Goal: Task Accomplishment & Management: Use online tool/utility

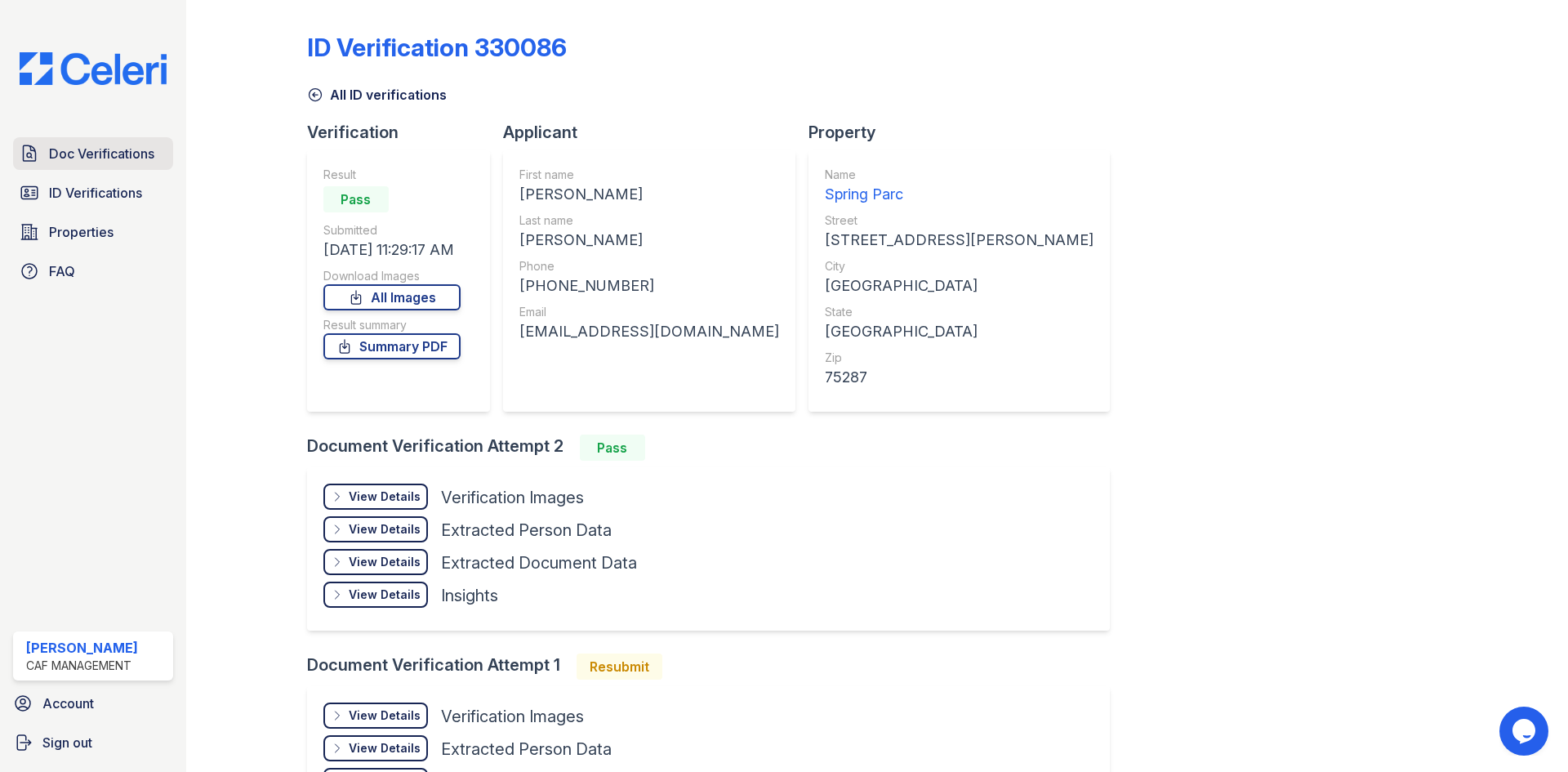
click at [91, 163] on span "Doc Verifications" at bounding box center [102, 153] width 105 height 19
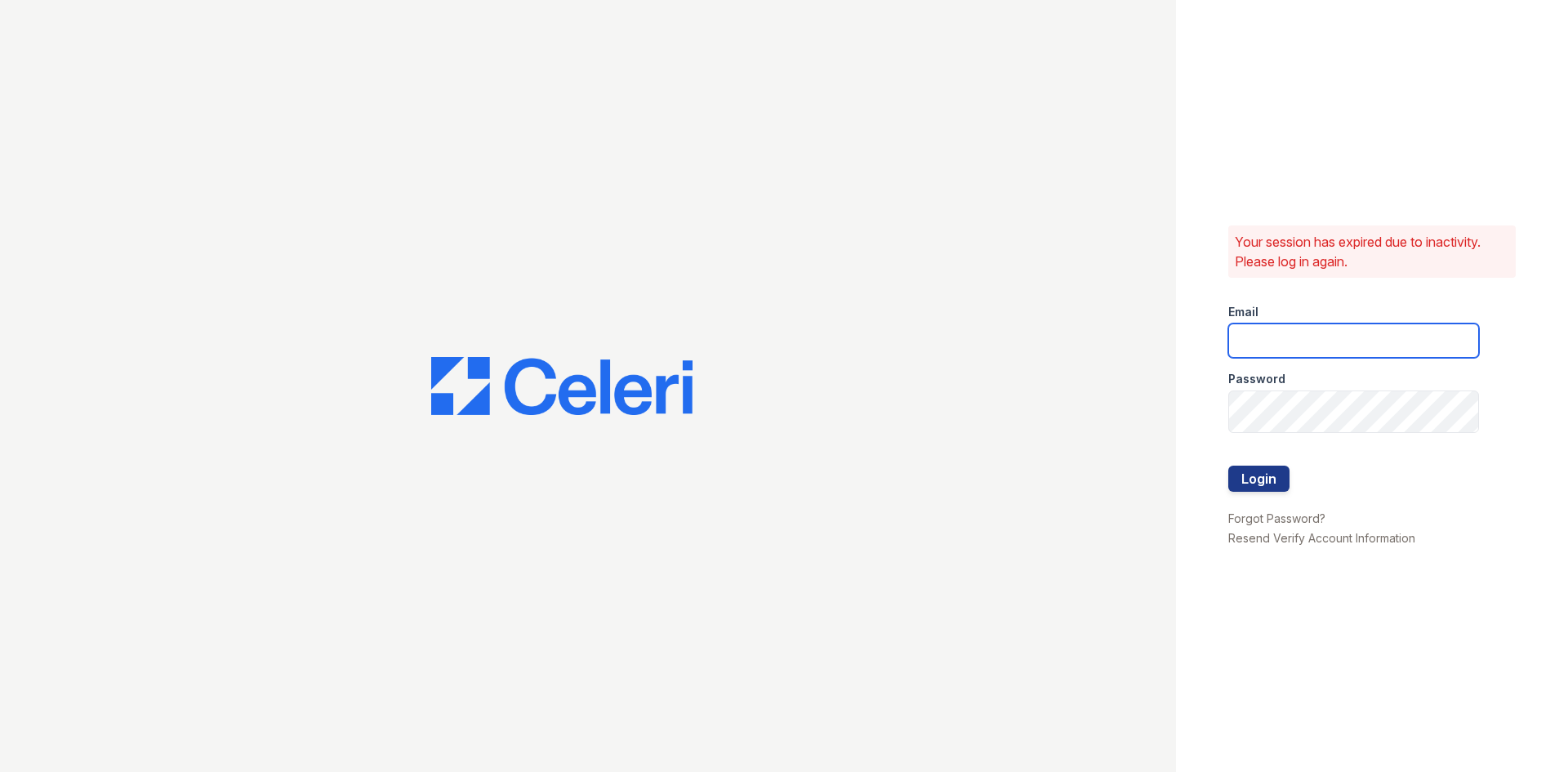
type input "springparc.am@cafmanagement.com"
click at [1289, 492] on button "Login" at bounding box center [1259, 479] width 61 height 26
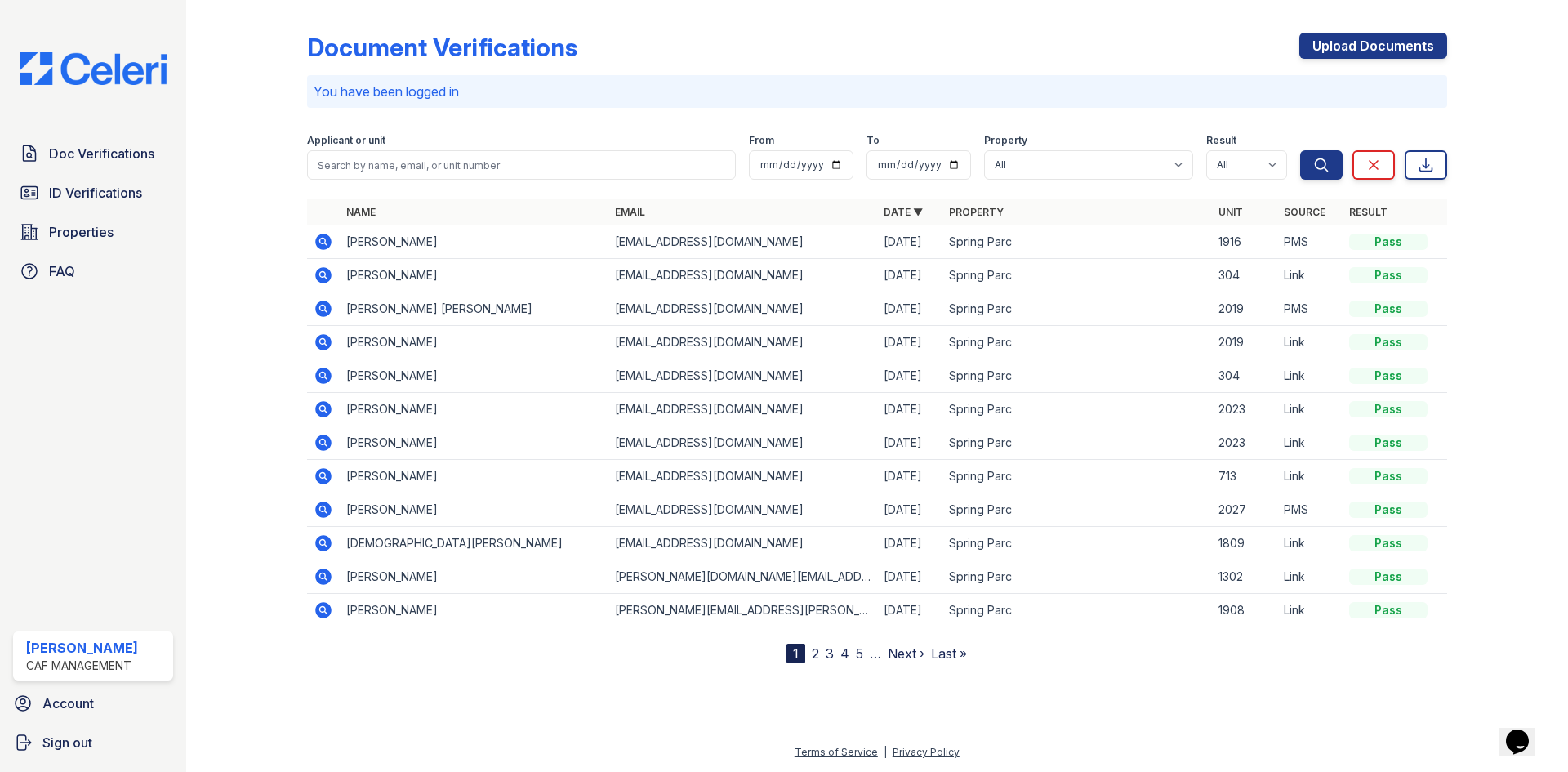
click at [340, 359] on td at bounding box center [323, 343] width 32 height 33
click at [333, 352] on icon at bounding box center [323, 343] width 19 height 19
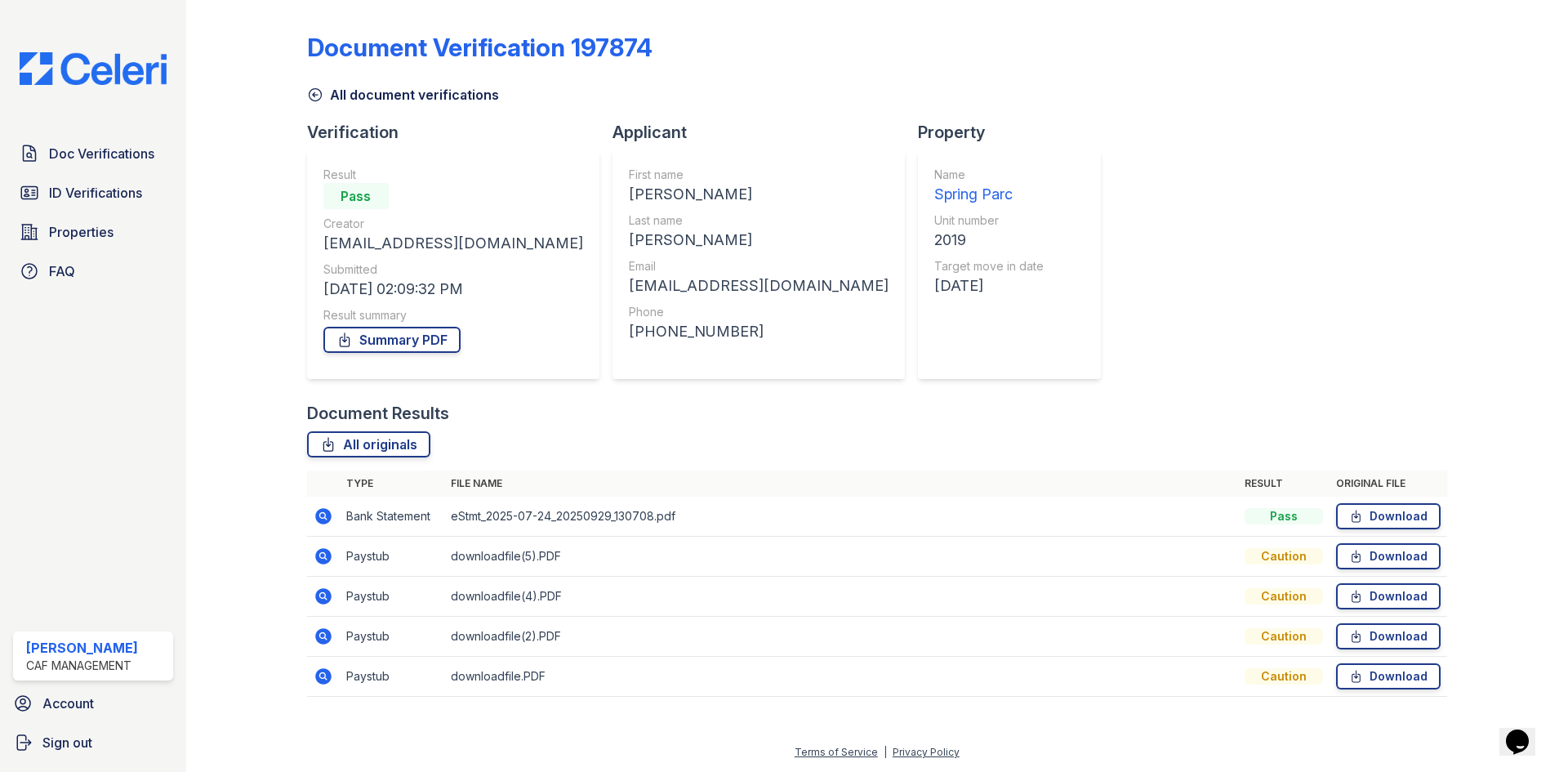
scroll to position [188, 0]
click at [102, 163] on span "Doc Verifications" at bounding box center [102, 153] width 105 height 19
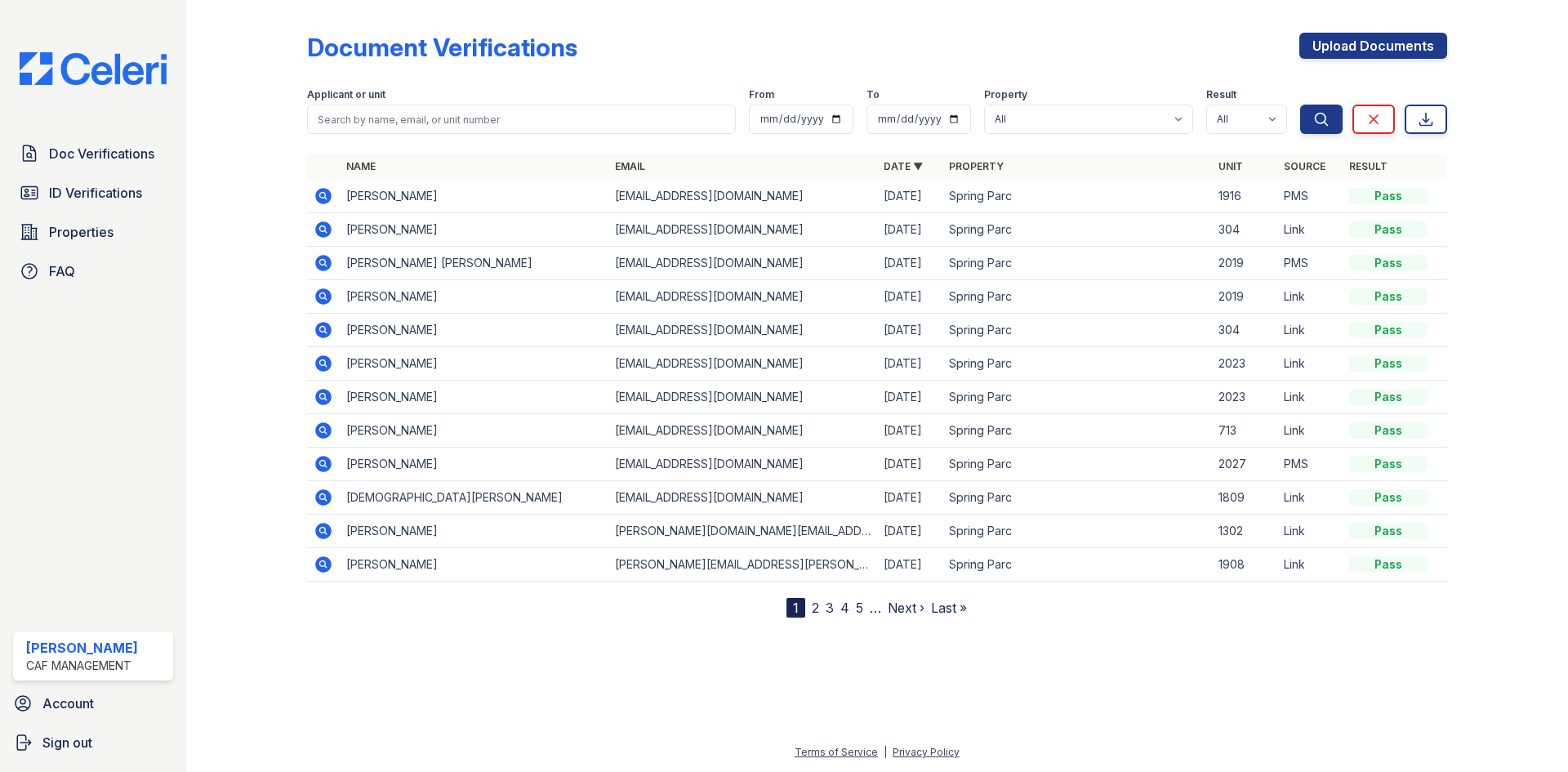
click at [333, 273] on icon at bounding box center [323, 263] width 19 height 19
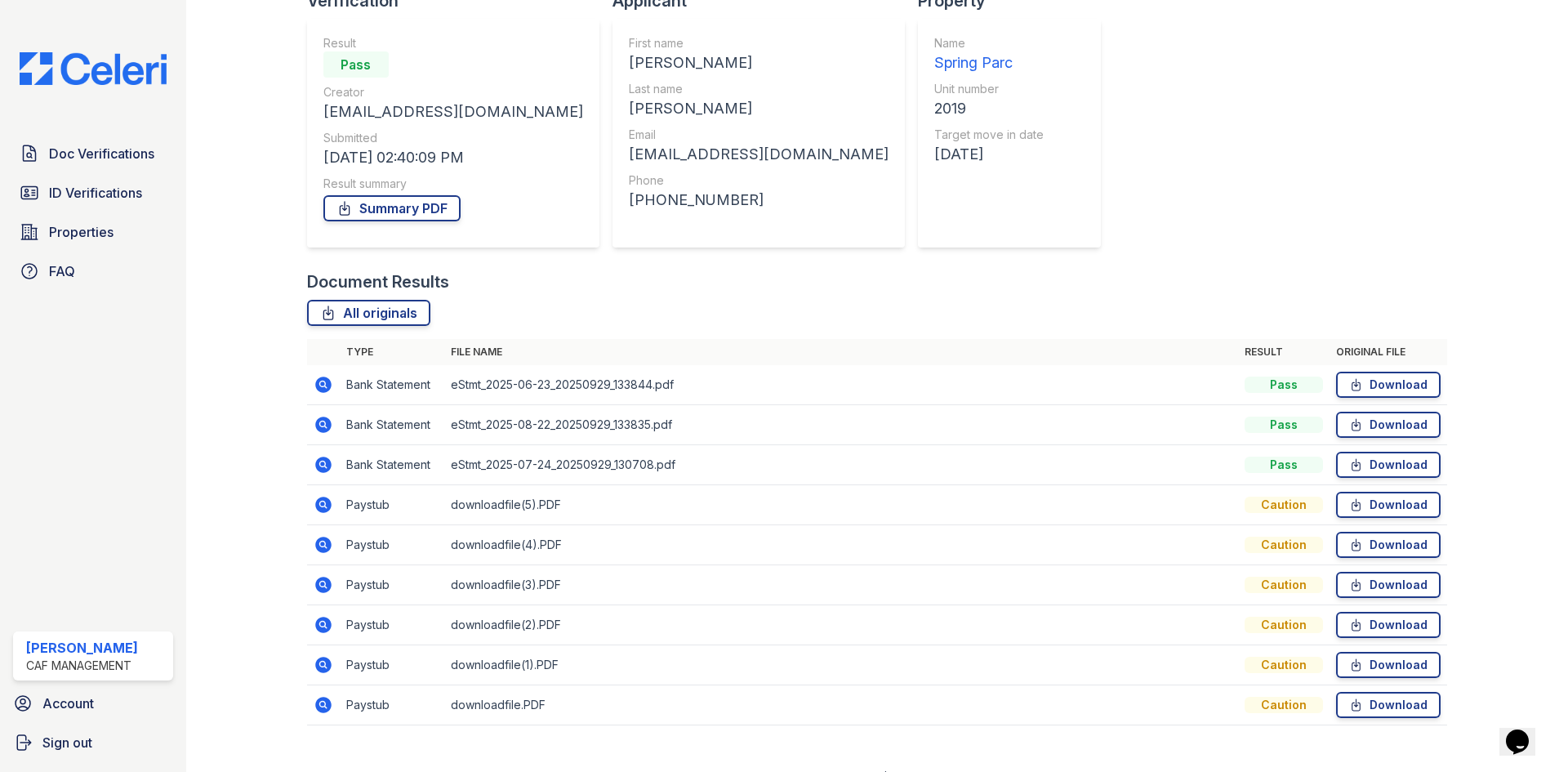
scroll to position [327, 0]
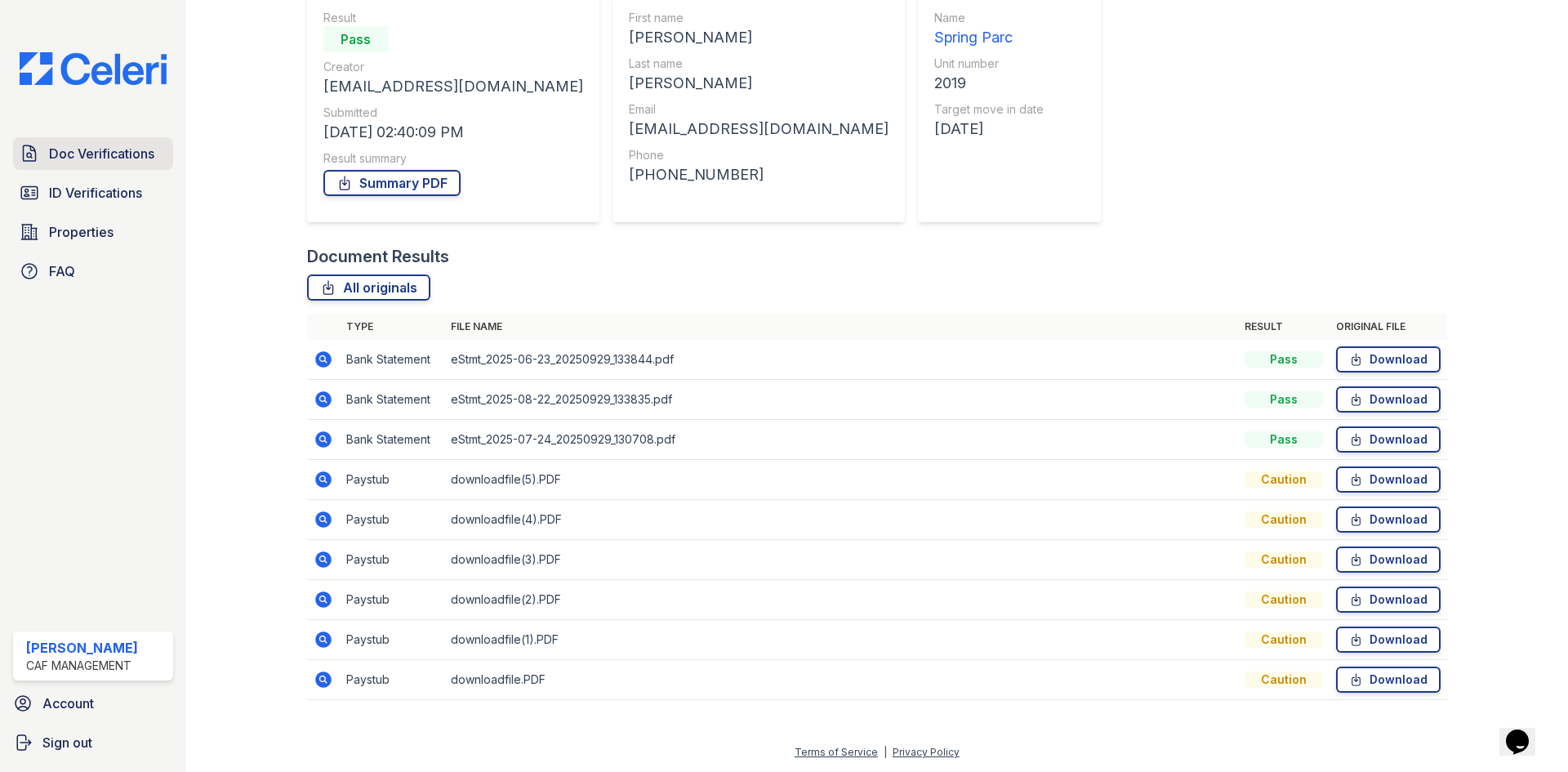
click at [86, 163] on span "Doc Verifications" at bounding box center [102, 153] width 105 height 19
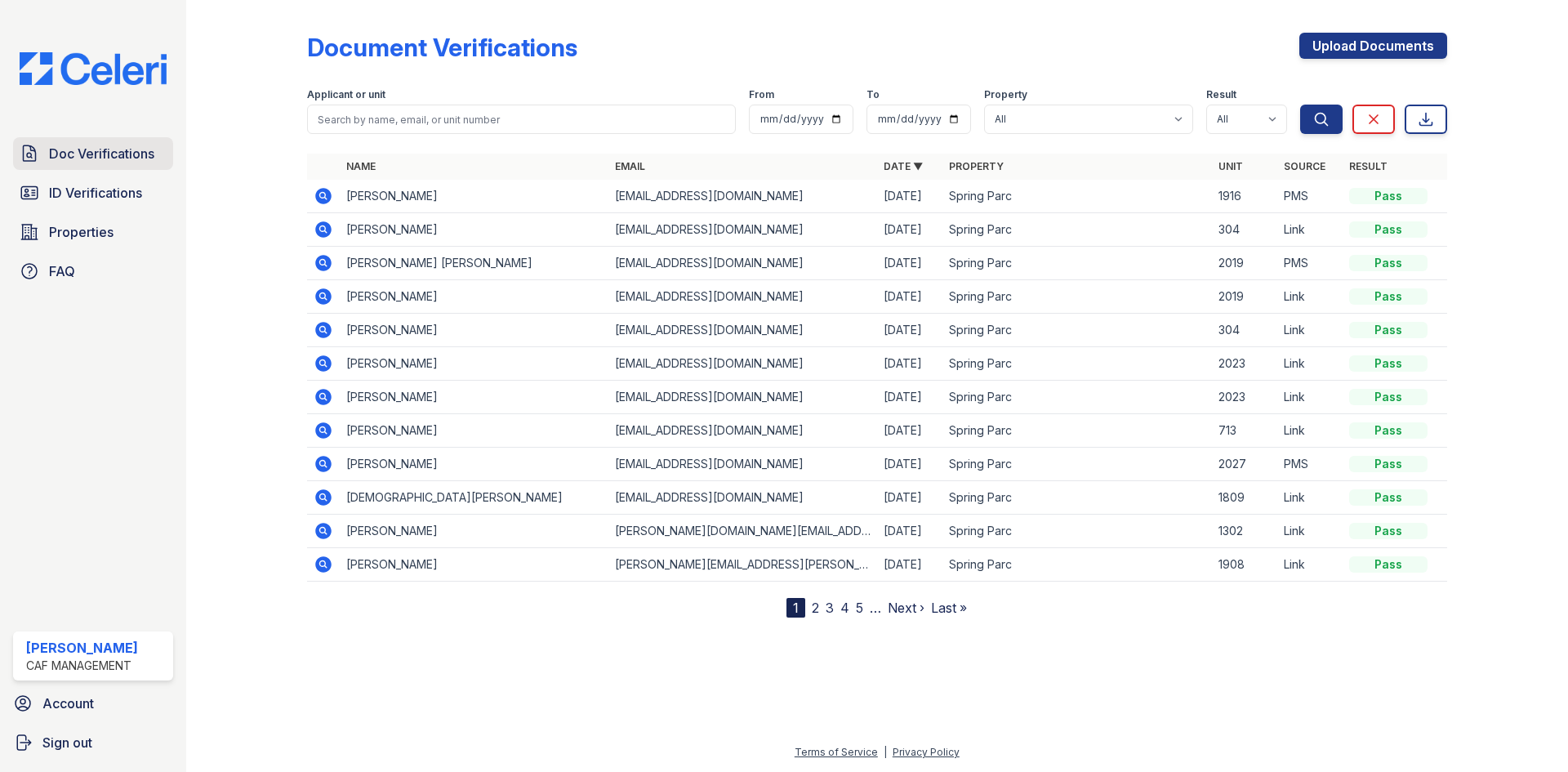
click at [139, 163] on span "Doc Verifications" at bounding box center [102, 153] width 105 height 19
click at [114, 242] on span "Properties" at bounding box center [81, 232] width 65 height 19
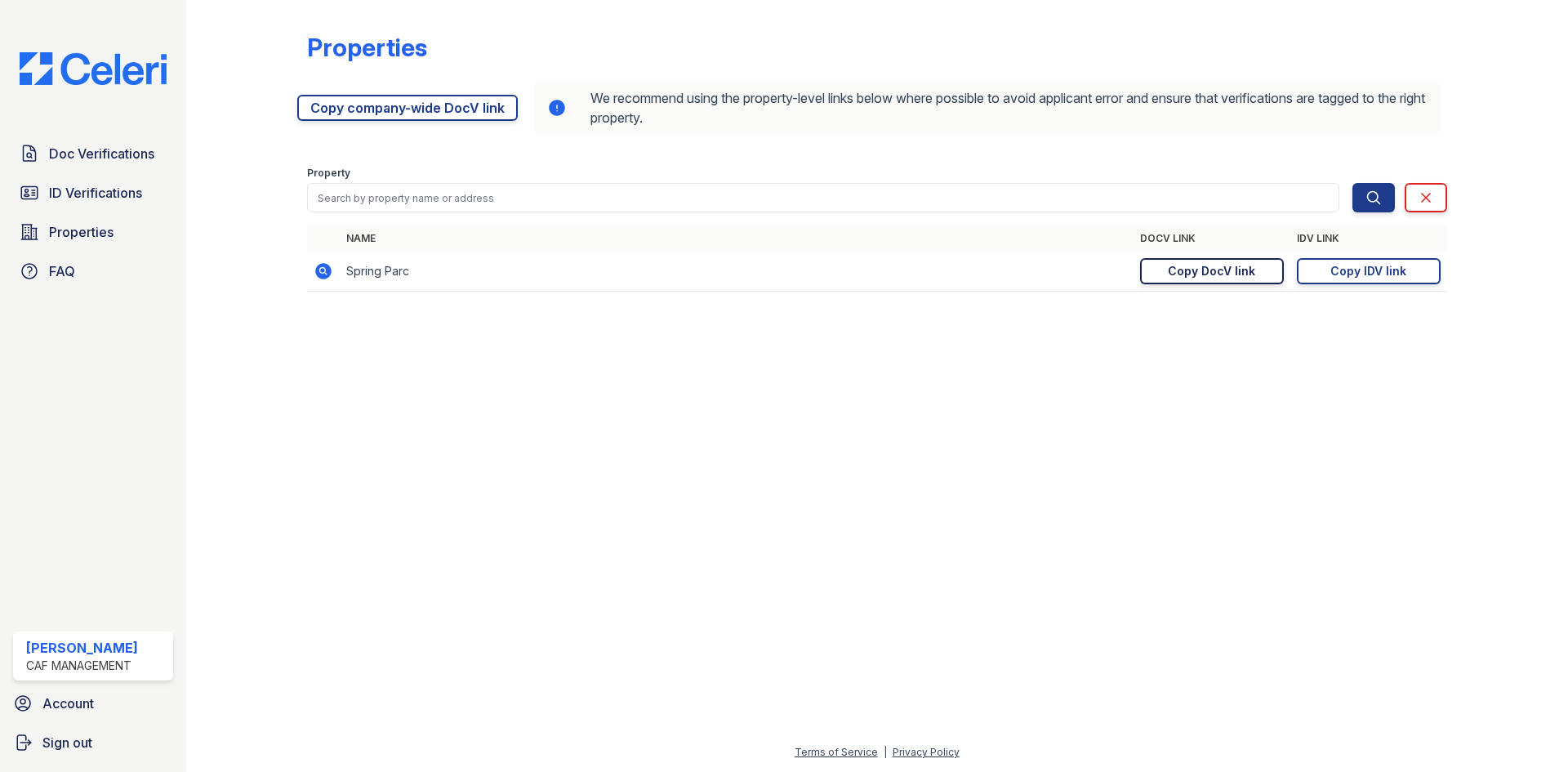
click at [1168, 280] on div "Copy DocV link" at bounding box center [1211, 271] width 88 height 17
click at [1414, 42] on div "Properties" at bounding box center [878, 53] width 1141 height 42
click at [139, 170] on link "Doc Verifications" at bounding box center [93, 153] width 160 height 32
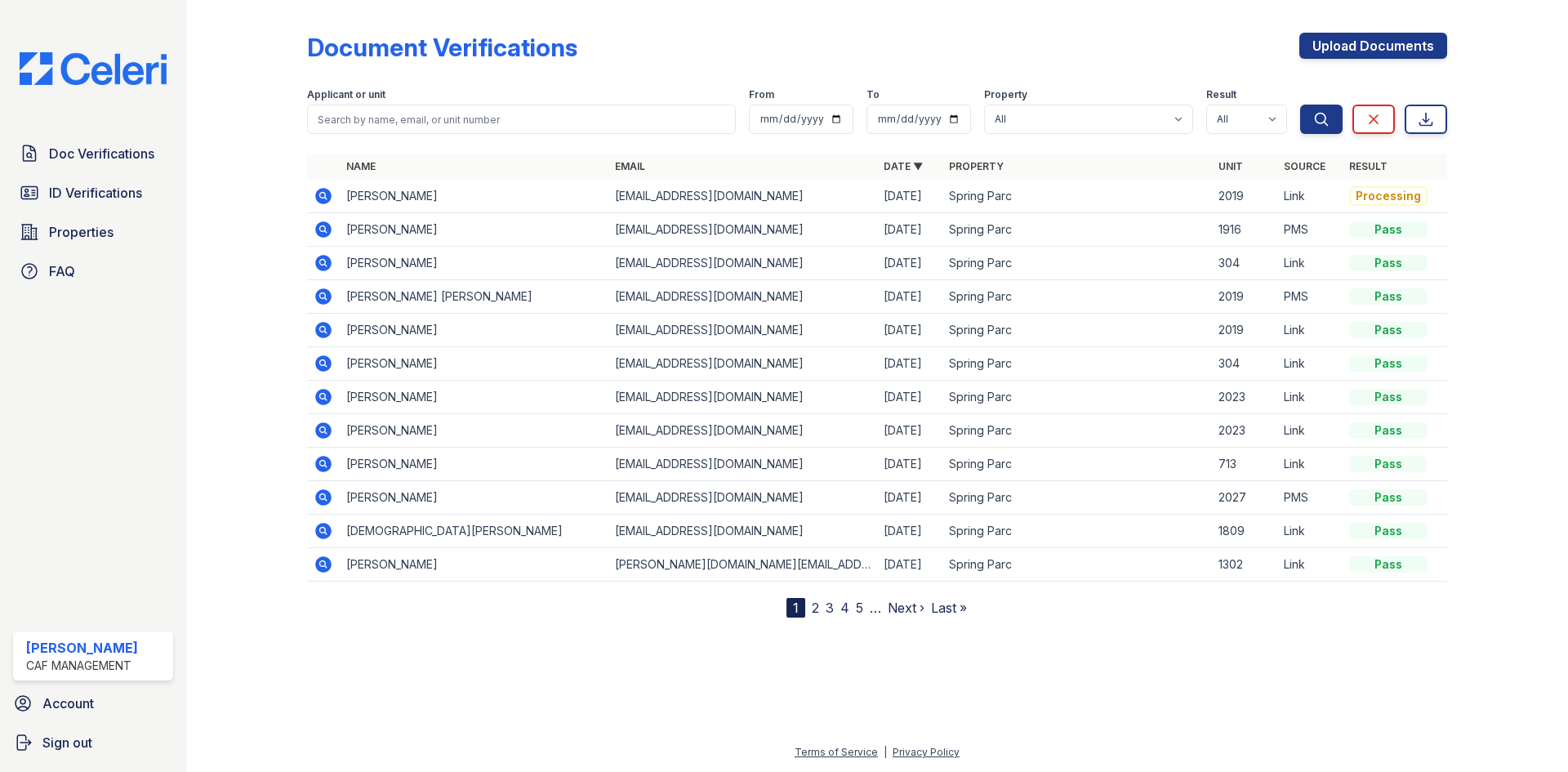
click at [332, 204] on icon at bounding box center [323, 195] width 17 height 17
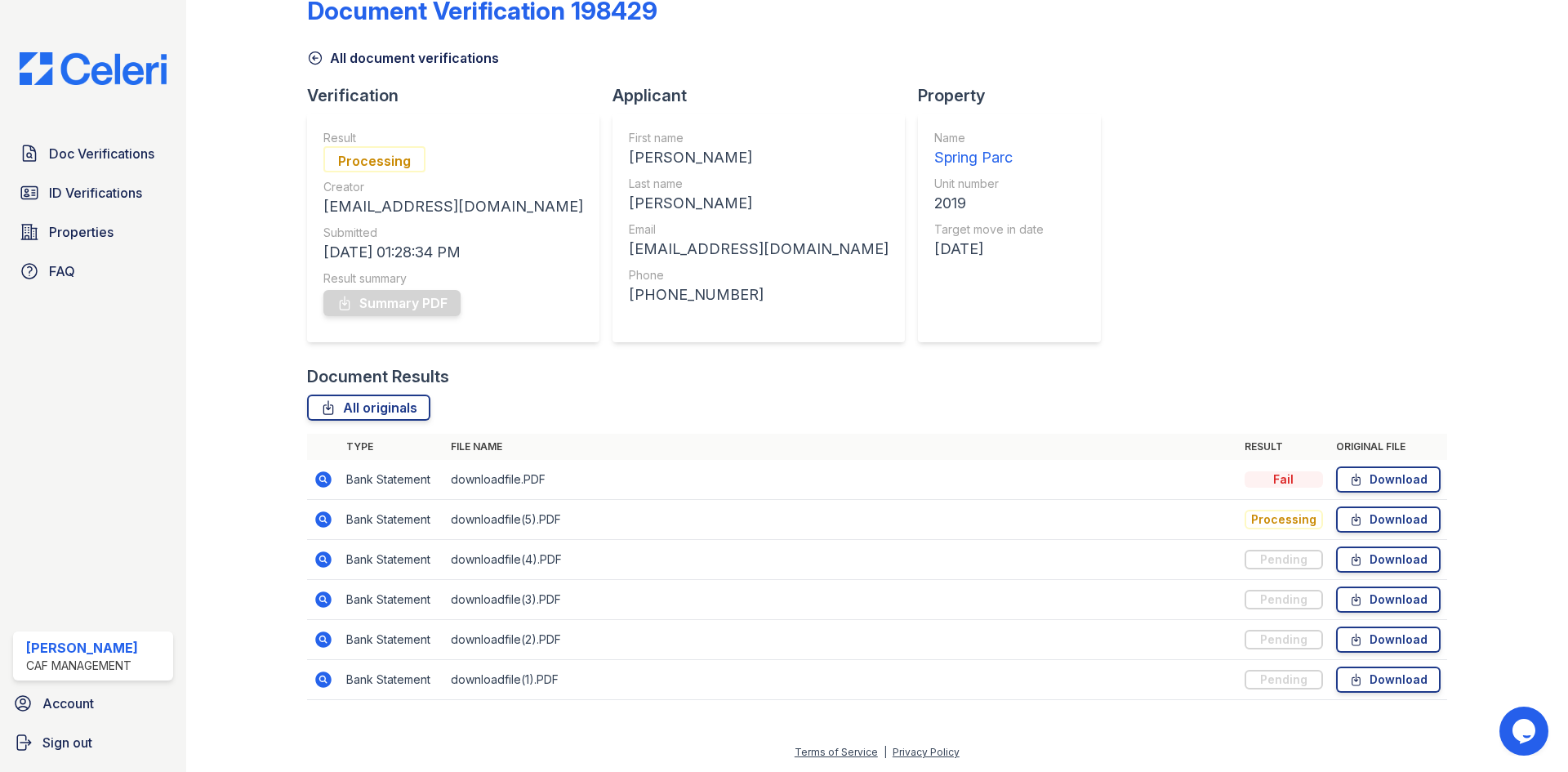
scroll to position [237, 0]
click at [1376, 466] on link "Download" at bounding box center [1388, 479] width 104 height 26
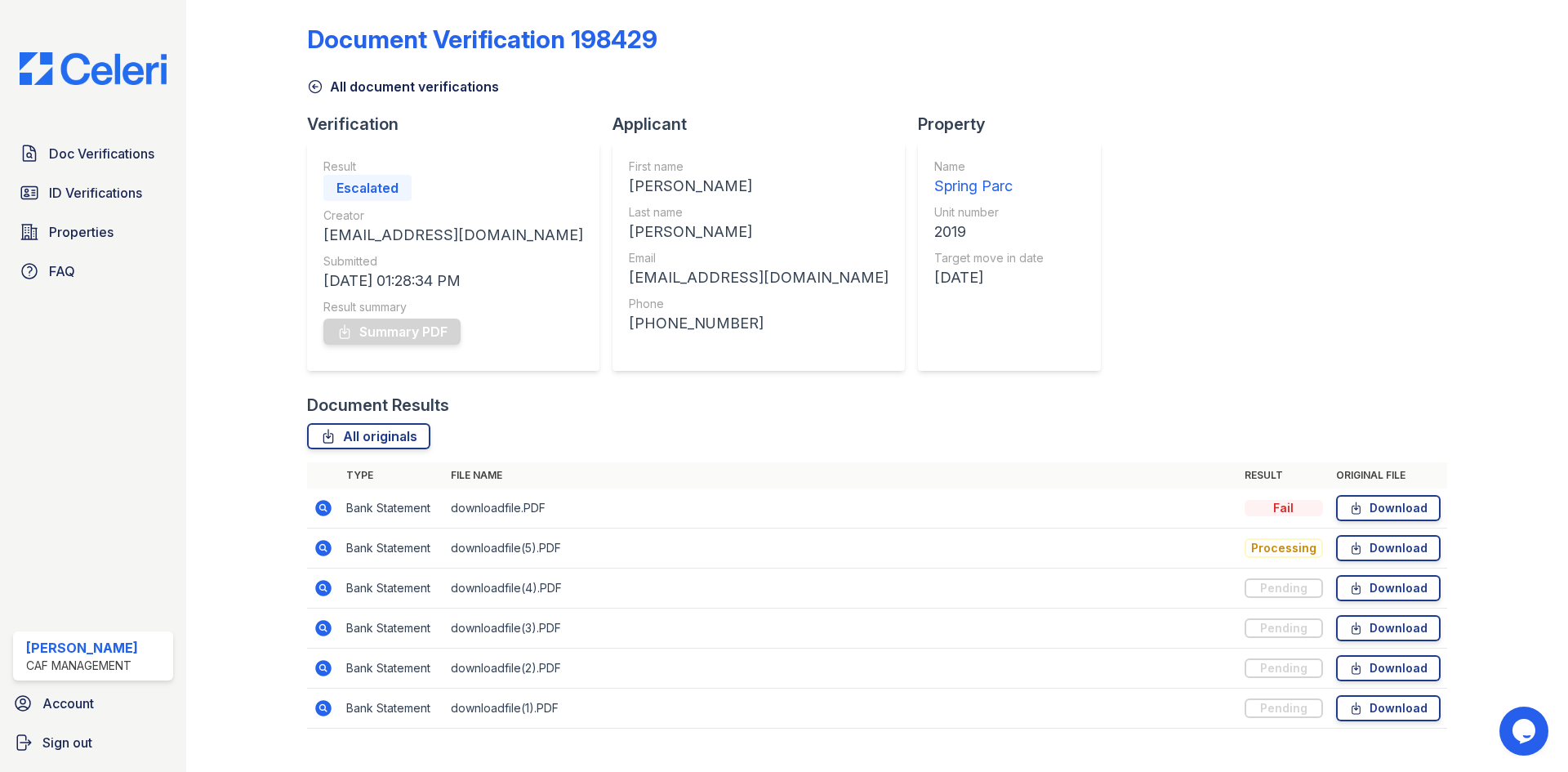
scroll to position [0, 0]
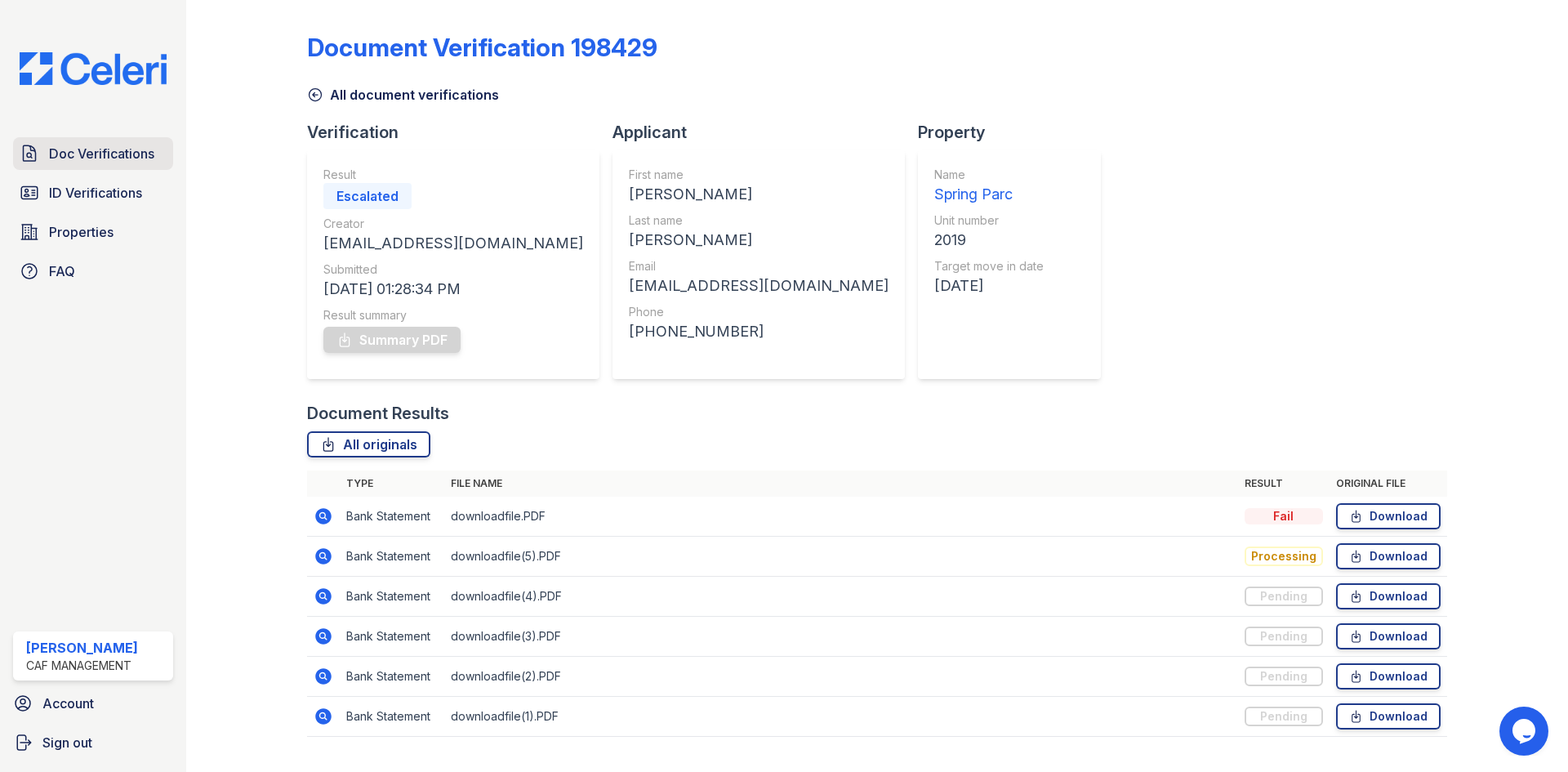
click at [116, 163] on span "Doc Verifications" at bounding box center [102, 153] width 105 height 19
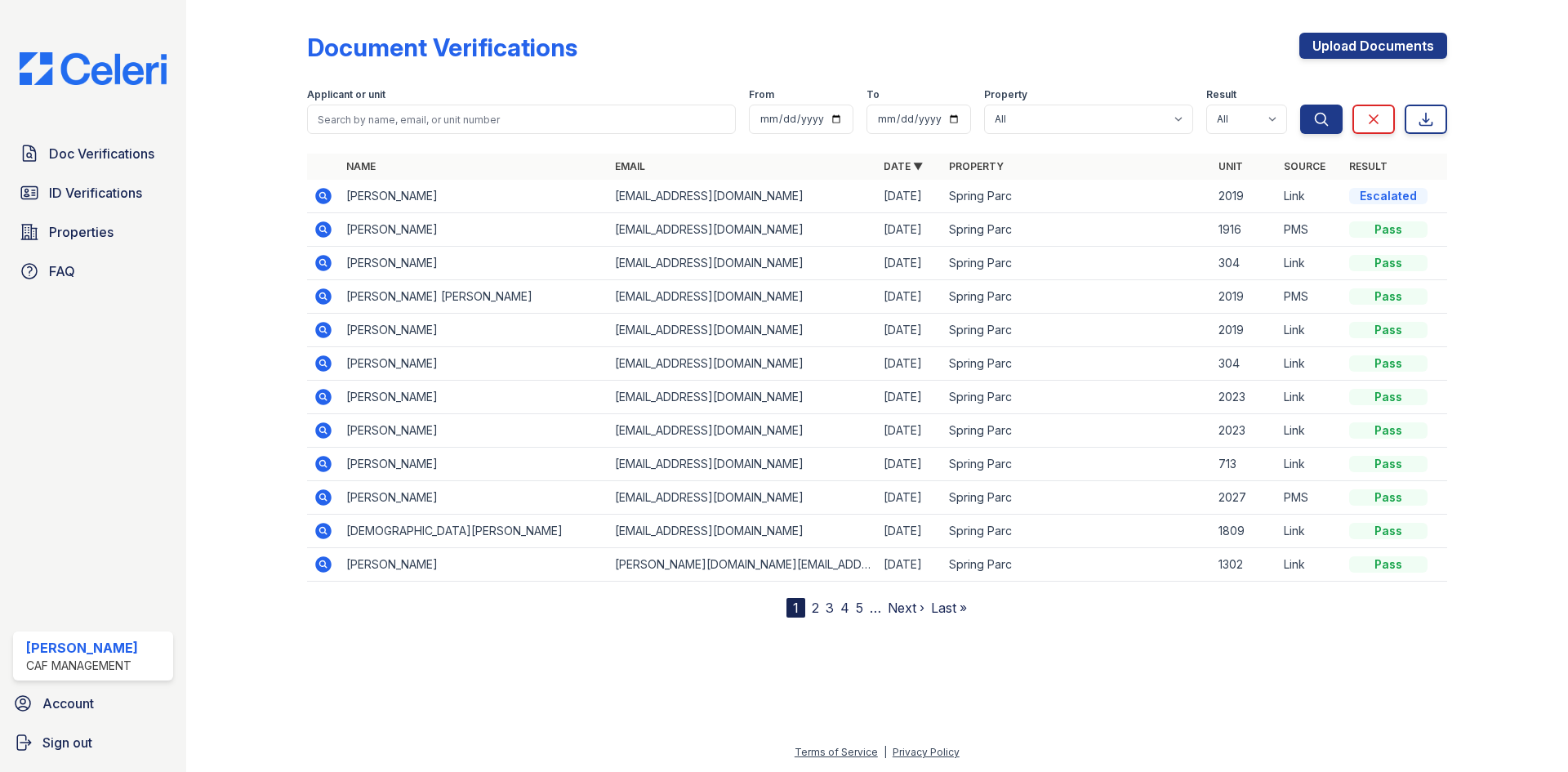
click at [332, 204] on icon at bounding box center [323, 195] width 17 height 17
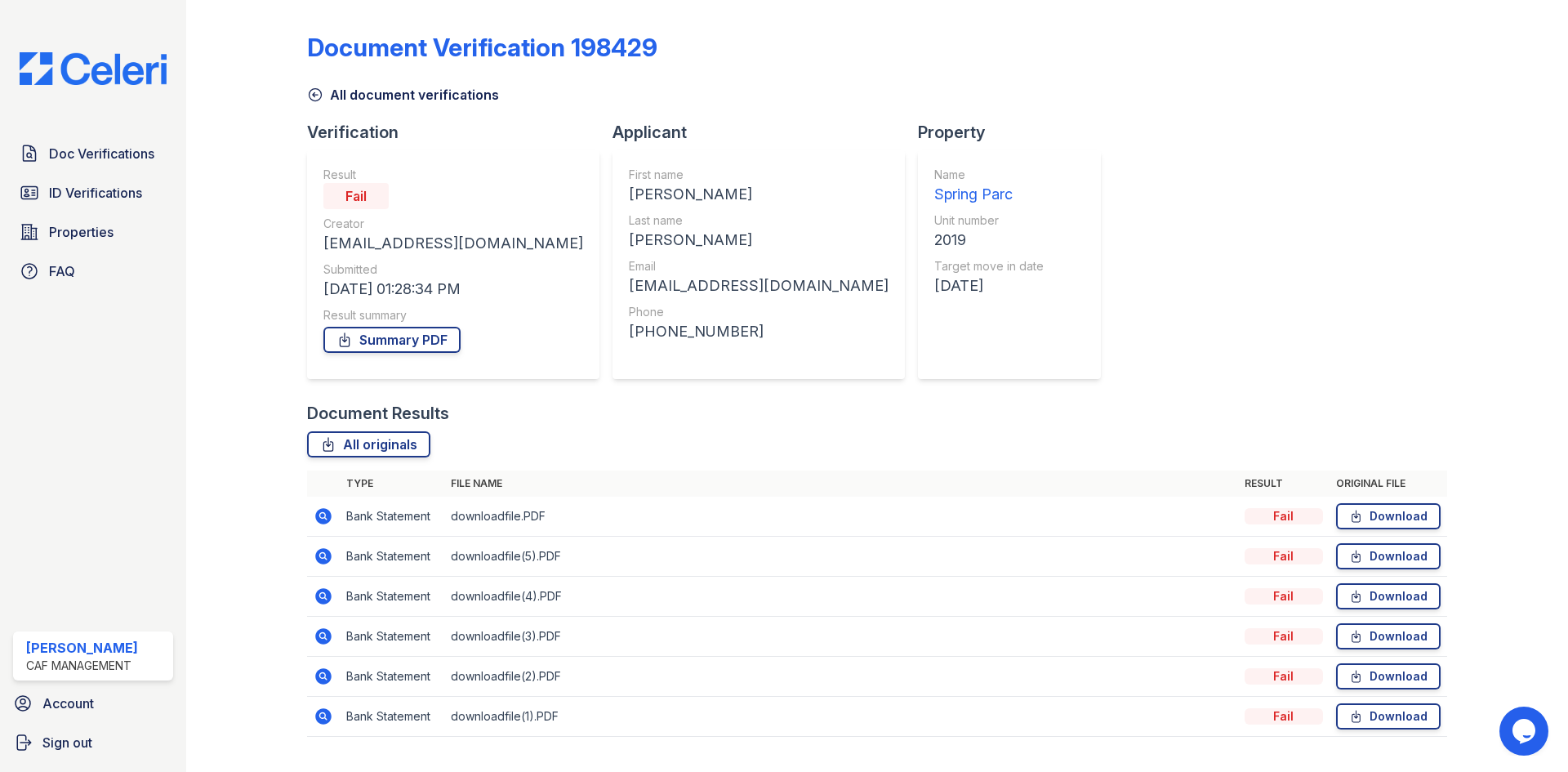
scroll to position [237, 0]
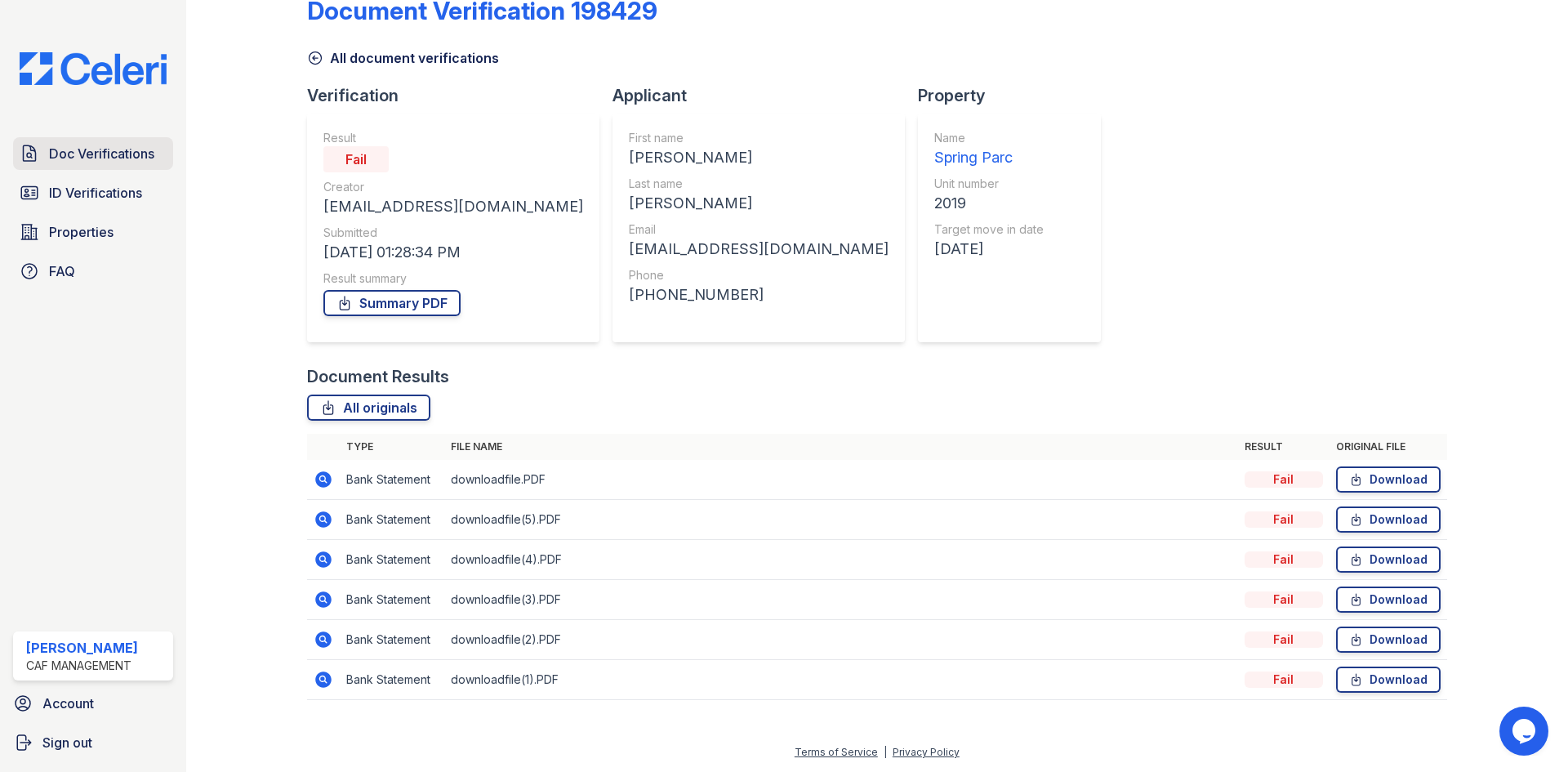
click at [154, 163] on span "Doc Verifications" at bounding box center [102, 153] width 105 height 19
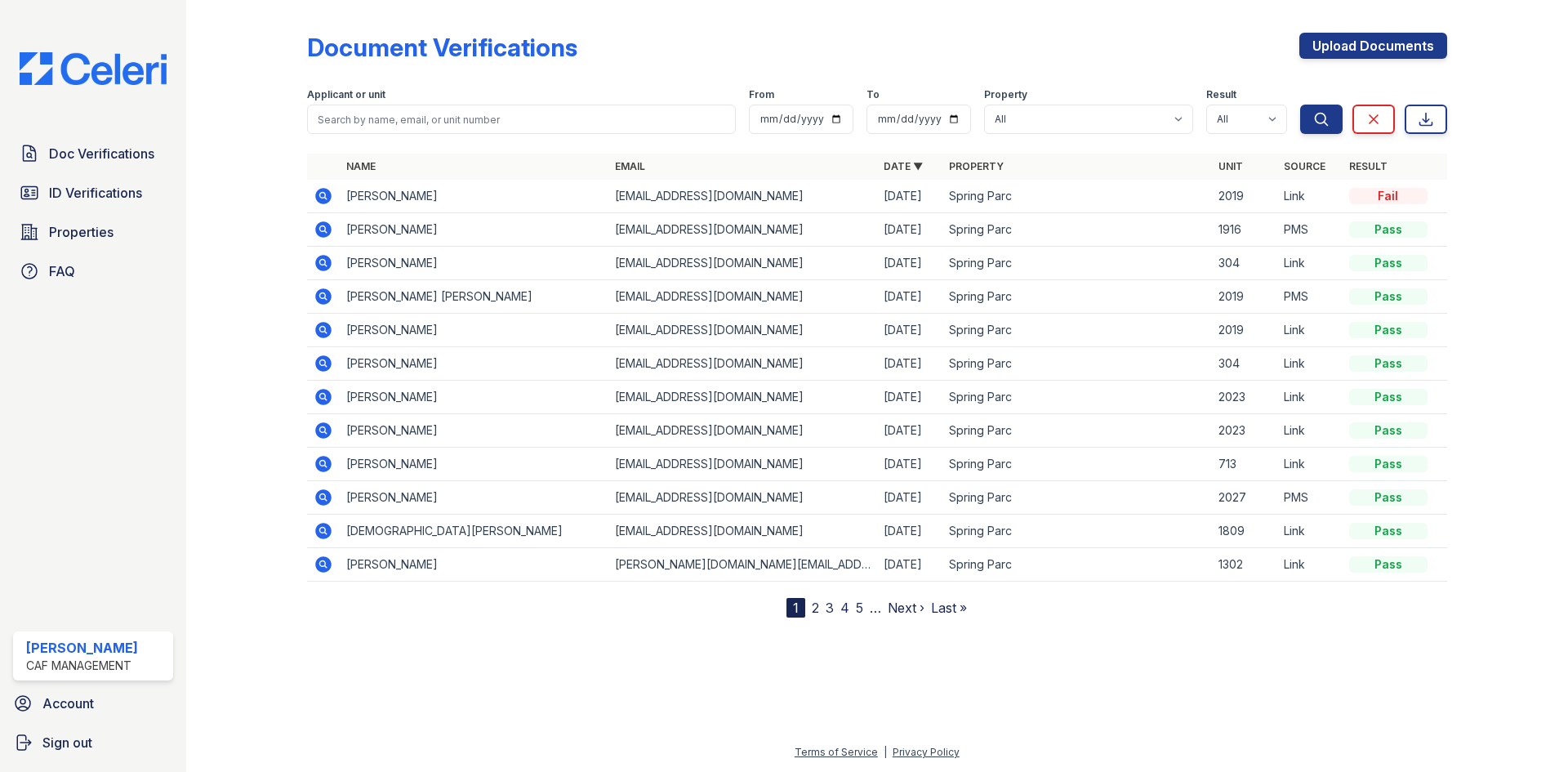
click at [332, 305] on icon at bounding box center [323, 296] width 17 height 17
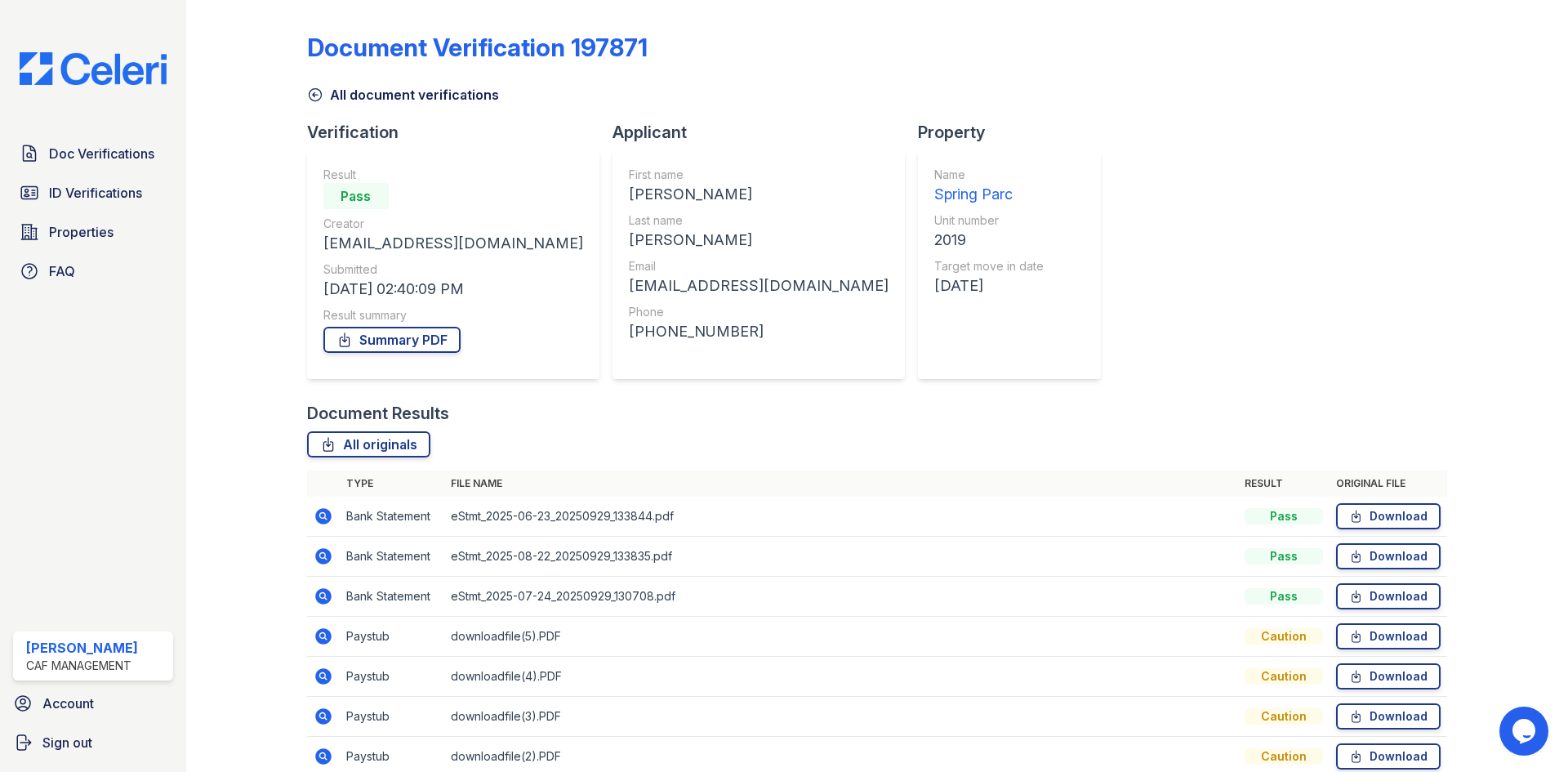
scroll to position [327, 0]
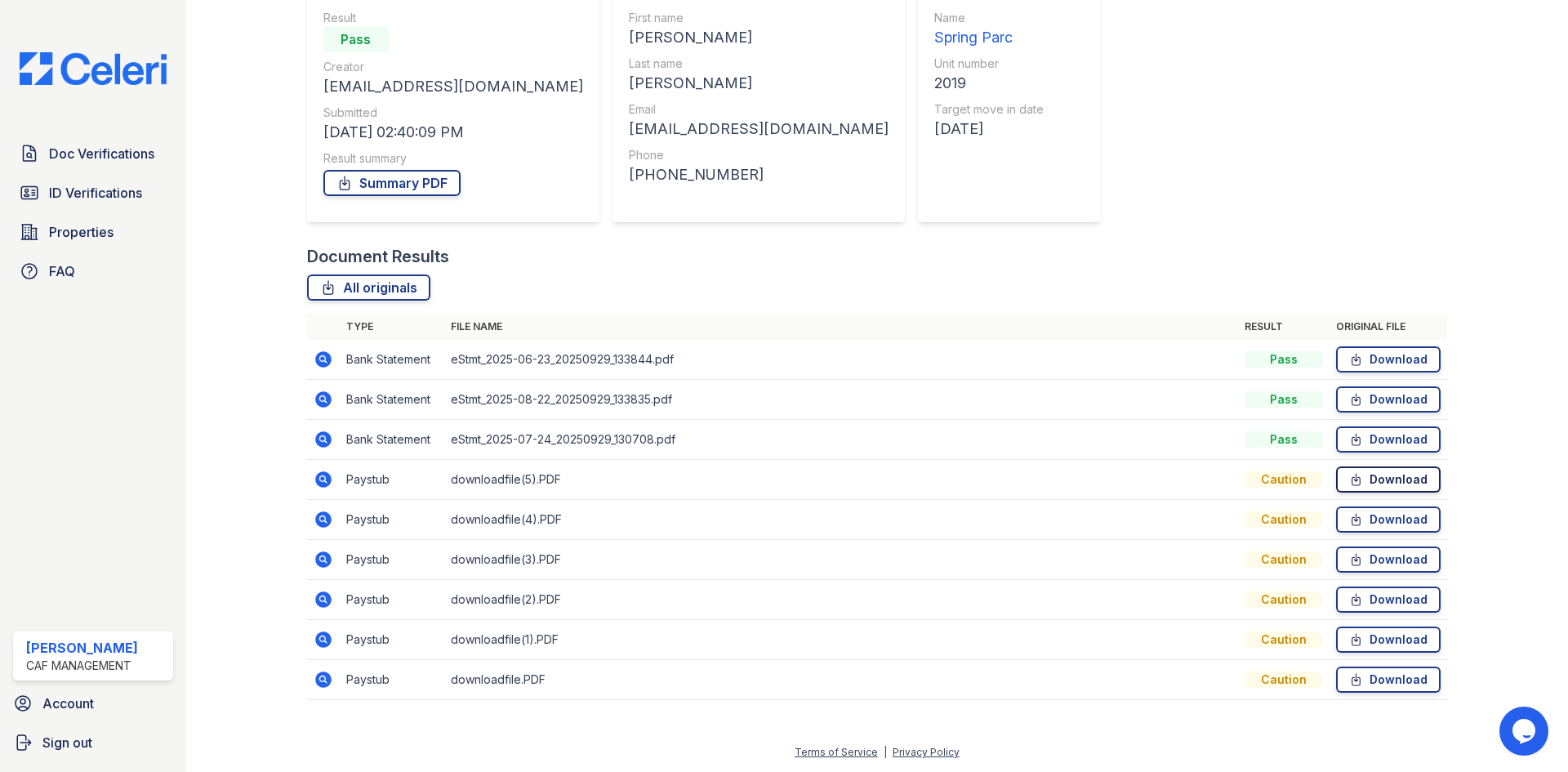
click at [1349, 471] on icon at bounding box center [1356, 479] width 14 height 17
click at [131, 163] on span "Doc Verifications" at bounding box center [102, 153] width 105 height 19
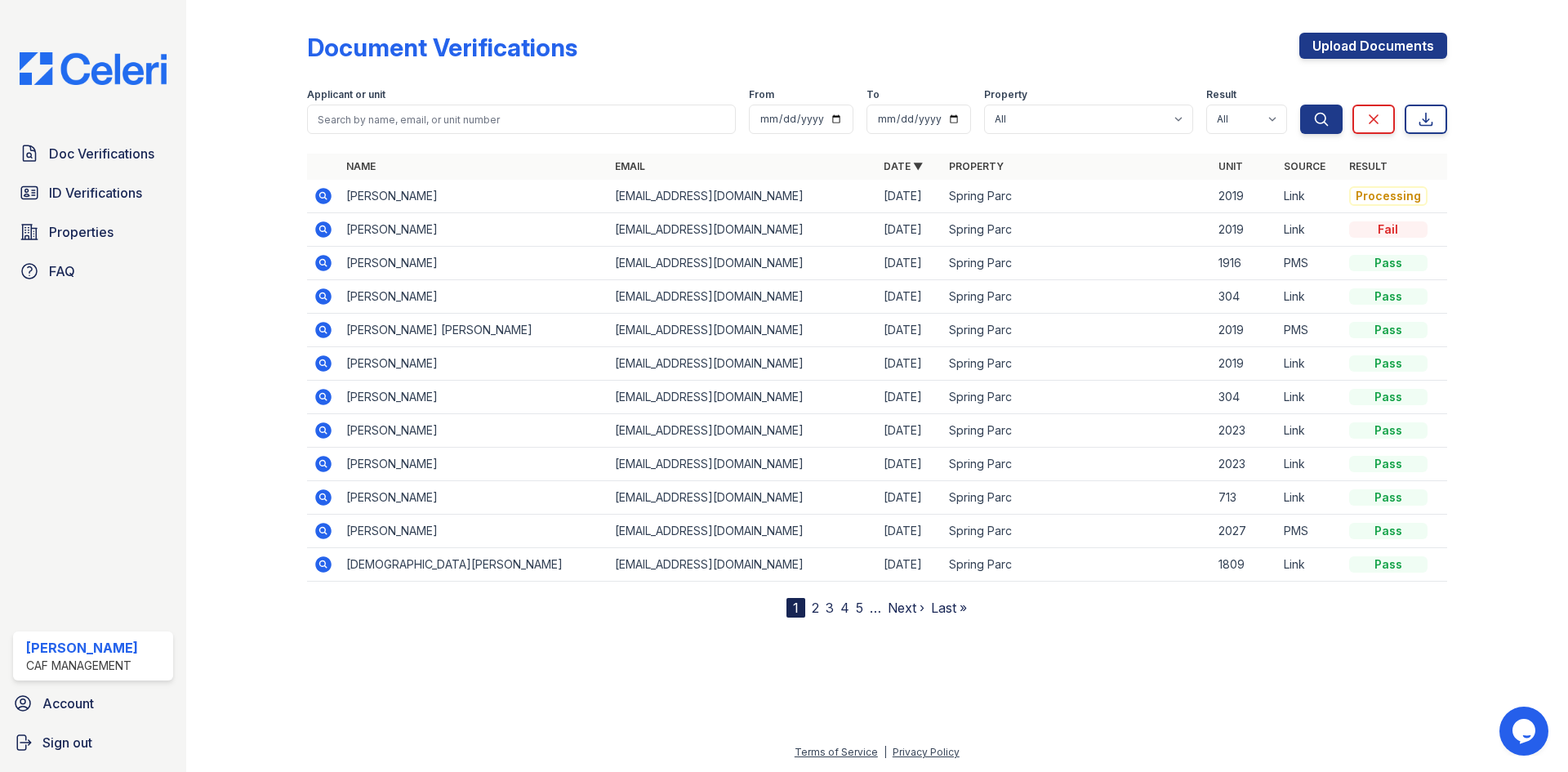
click at [332, 204] on icon at bounding box center [323, 195] width 17 height 17
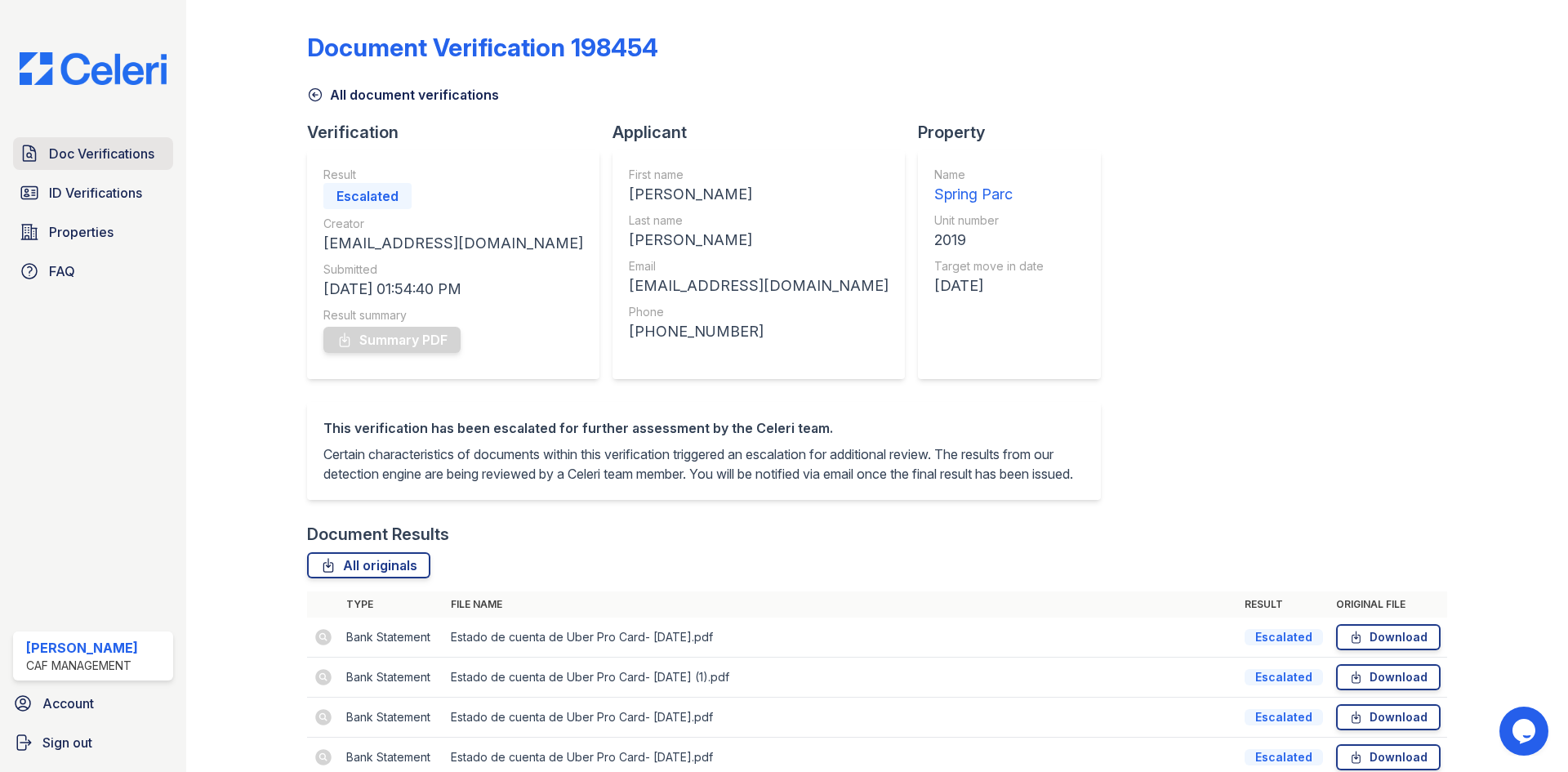
click at [130, 163] on span "Doc Verifications" at bounding box center [102, 153] width 105 height 19
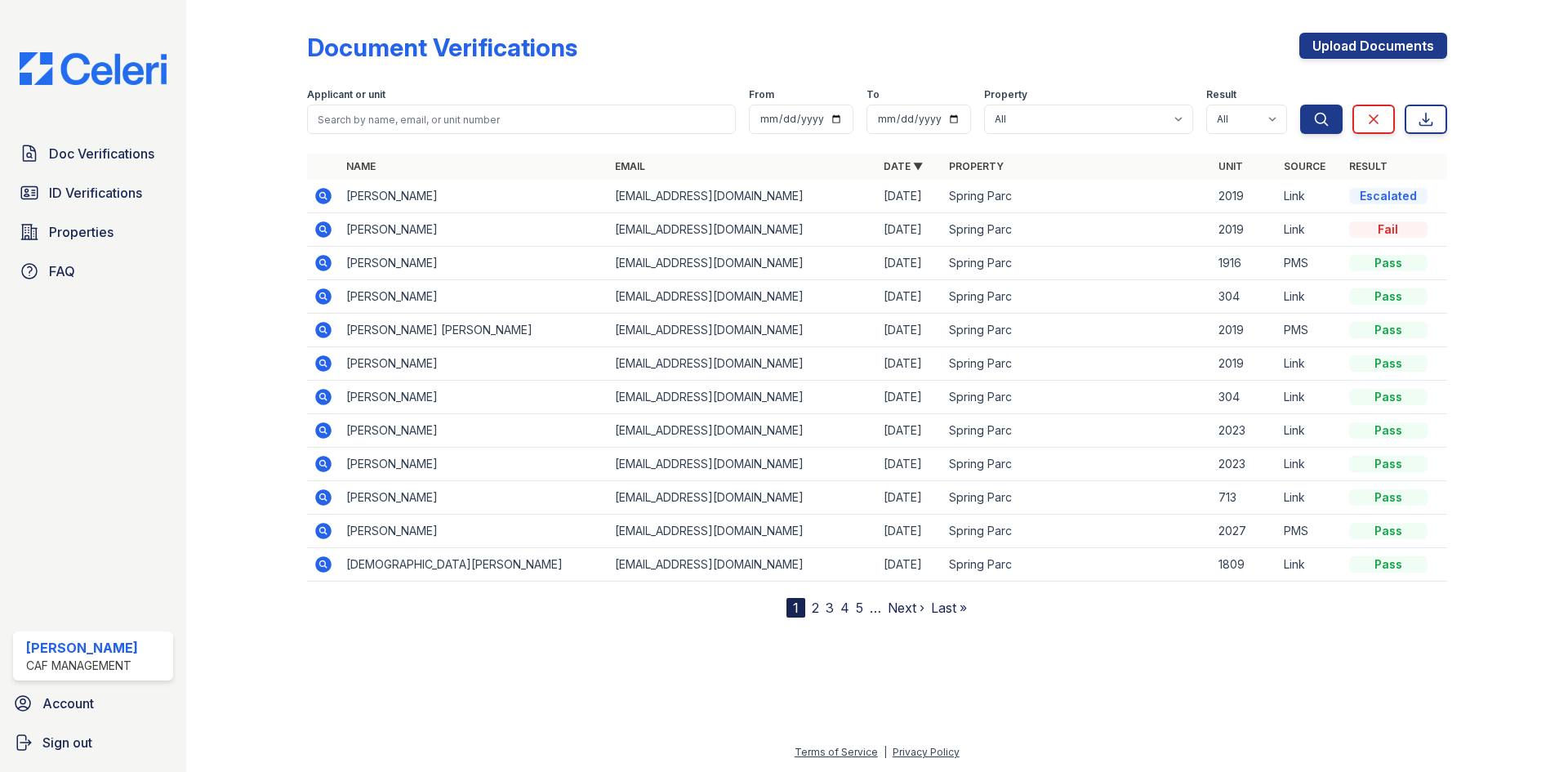
click at [332, 204] on icon at bounding box center [323, 195] width 17 height 17
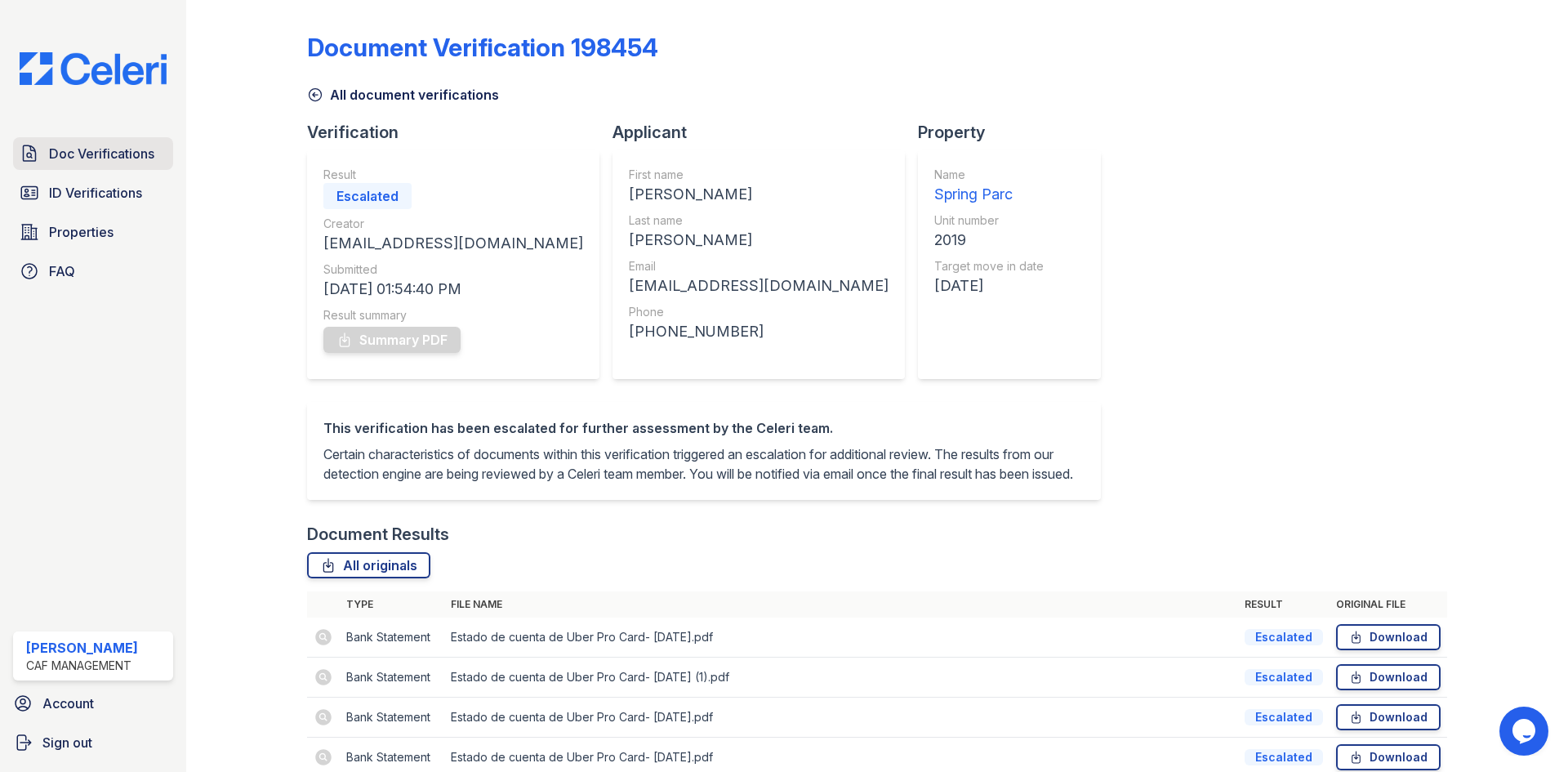
click at [121, 163] on span "Doc Verifications" at bounding box center [102, 153] width 105 height 19
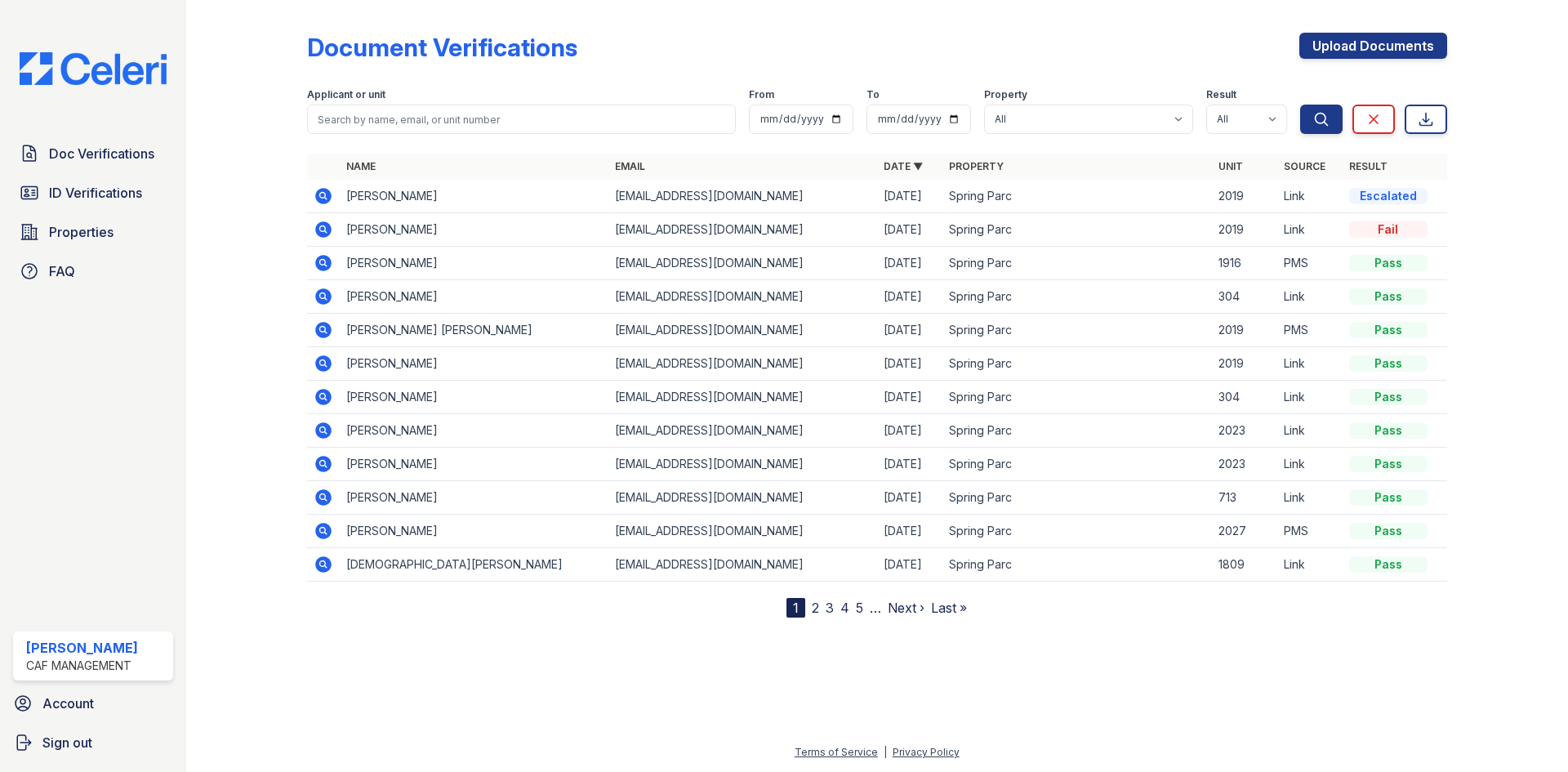
click at [333, 206] on icon at bounding box center [323, 196] width 19 height 19
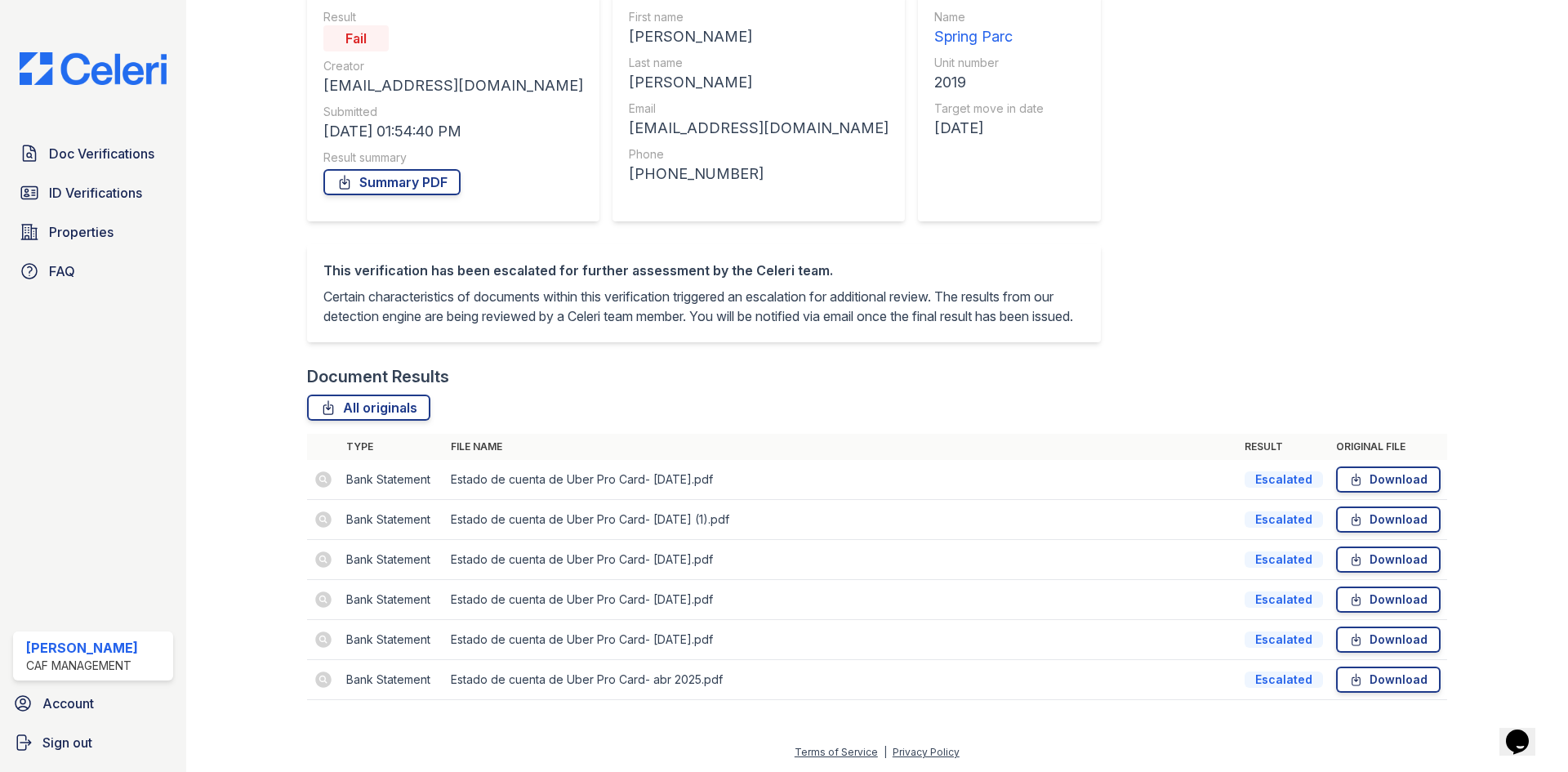
scroll to position [414, 0]
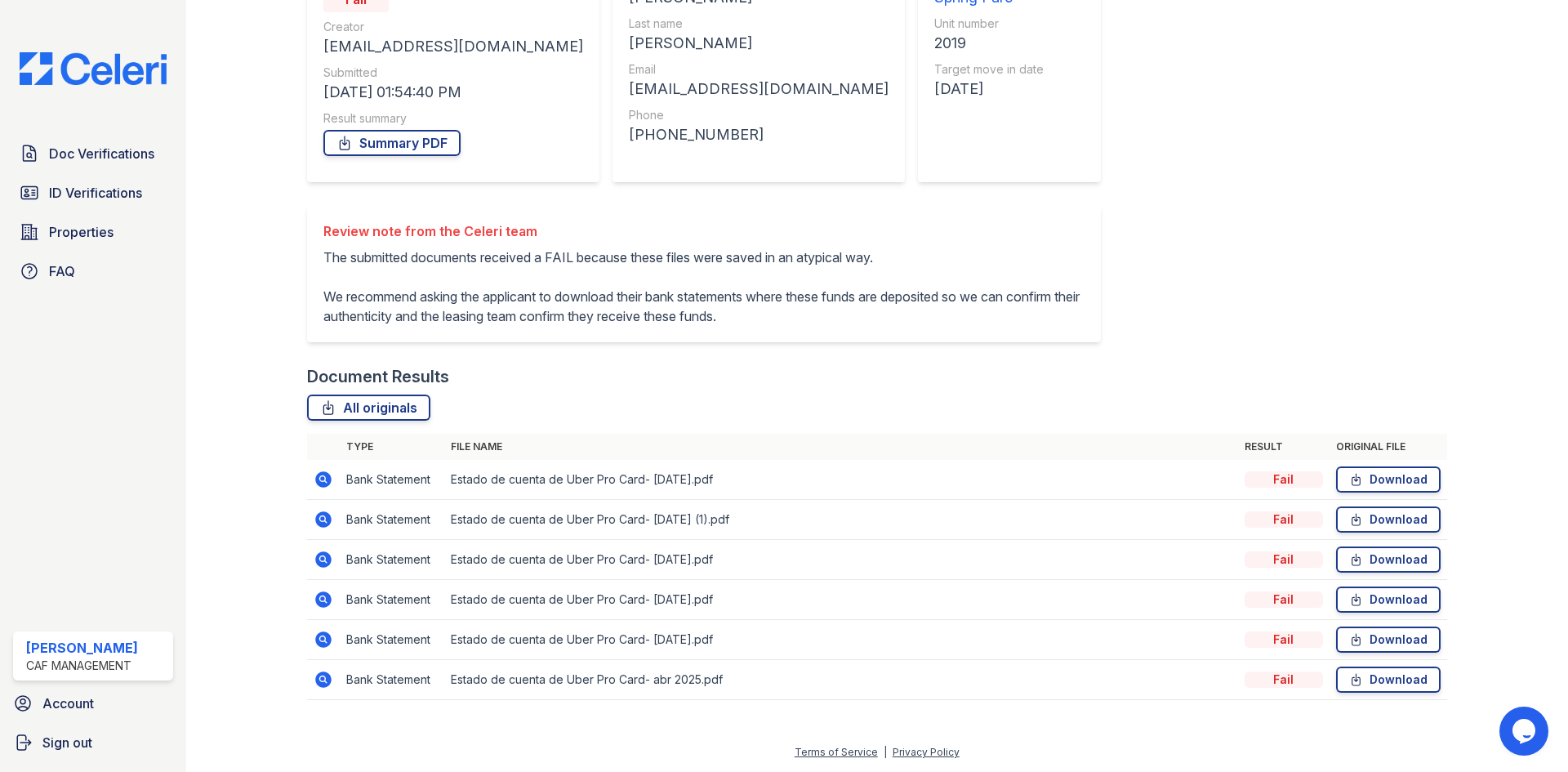
scroll to position [408, 0]
drag, startPoint x: 1063, startPoint y: 163, endPoint x: 971, endPoint y: 159, distance: 92.1
click at [971, 248] on p "The submitted documents received a FAIL because these files were saved in an at…" at bounding box center [703, 287] width 761 height 79
click at [487, 264] on p "The submitted documents received a FAIL because these files were saved in an at…" at bounding box center [703, 287] width 761 height 79
click at [844, 248] on p "The submitted documents received a FAIL because these files were saved in an at…" at bounding box center [703, 287] width 761 height 79
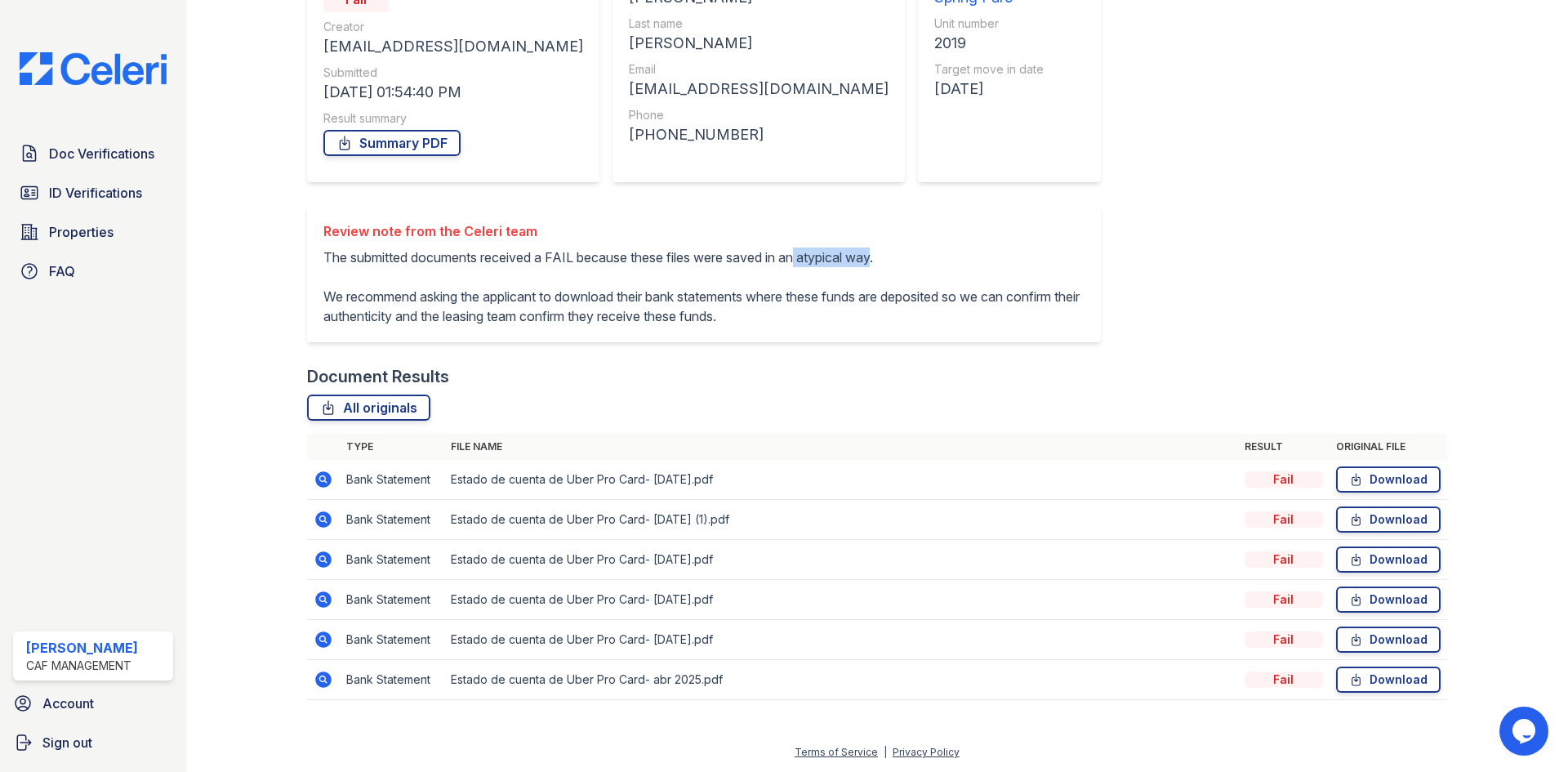
drag, startPoint x: 1056, startPoint y: 161, endPoint x: 964, endPoint y: 166, distance: 92.1
click at [964, 248] on p "The submitted documents received a FAIL because these files were saved in an at…" at bounding box center [703, 287] width 761 height 79
click at [1056, 222] on div "Review note from the Celeri team The submitted documents received a FAIL becaus…" at bounding box center [703, 273] width 761 height 104
click at [100, 163] on span "Doc Verifications" at bounding box center [102, 153] width 105 height 19
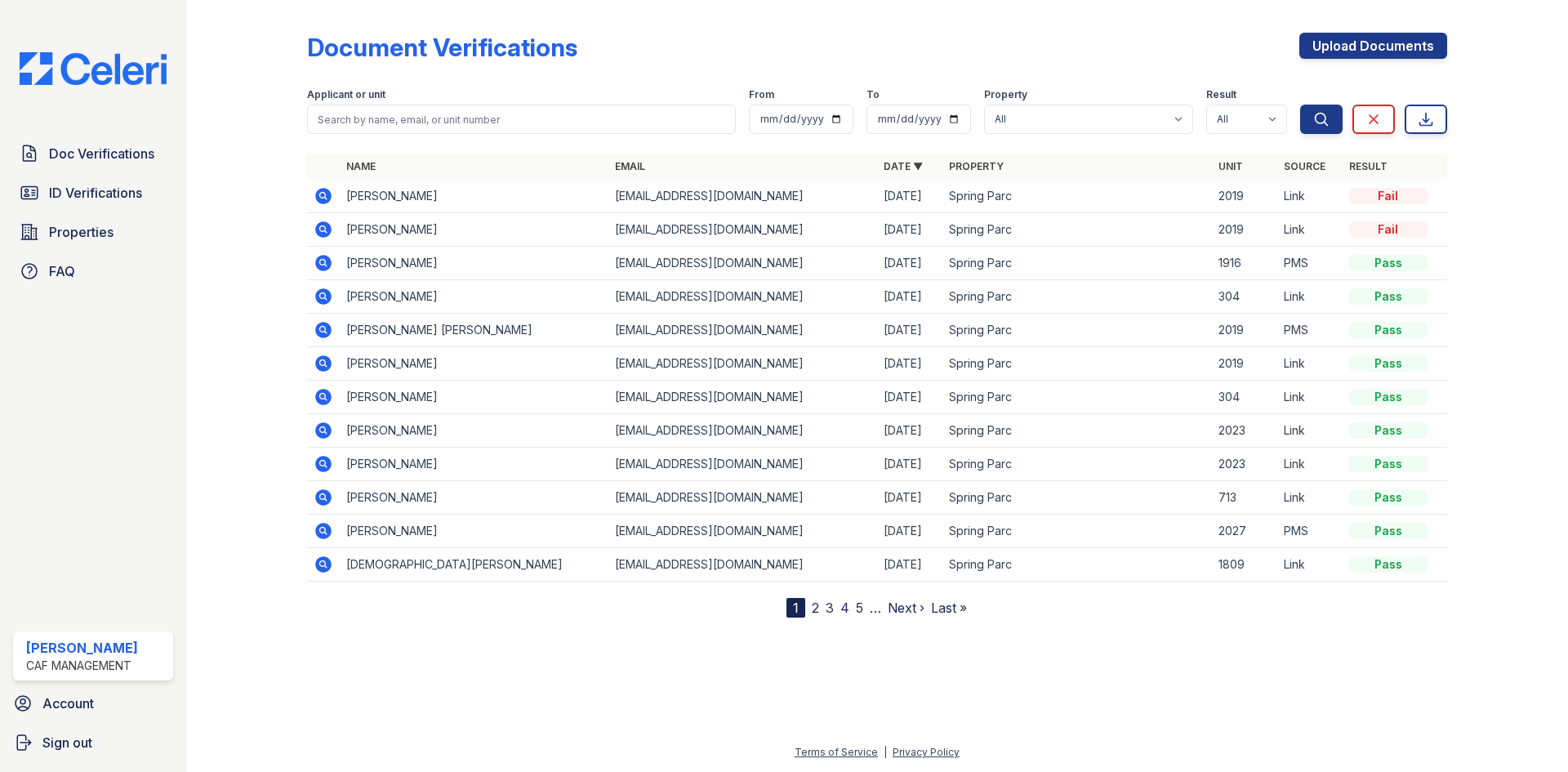
click at [324, 331] on icon at bounding box center [322, 329] width 4 height 4
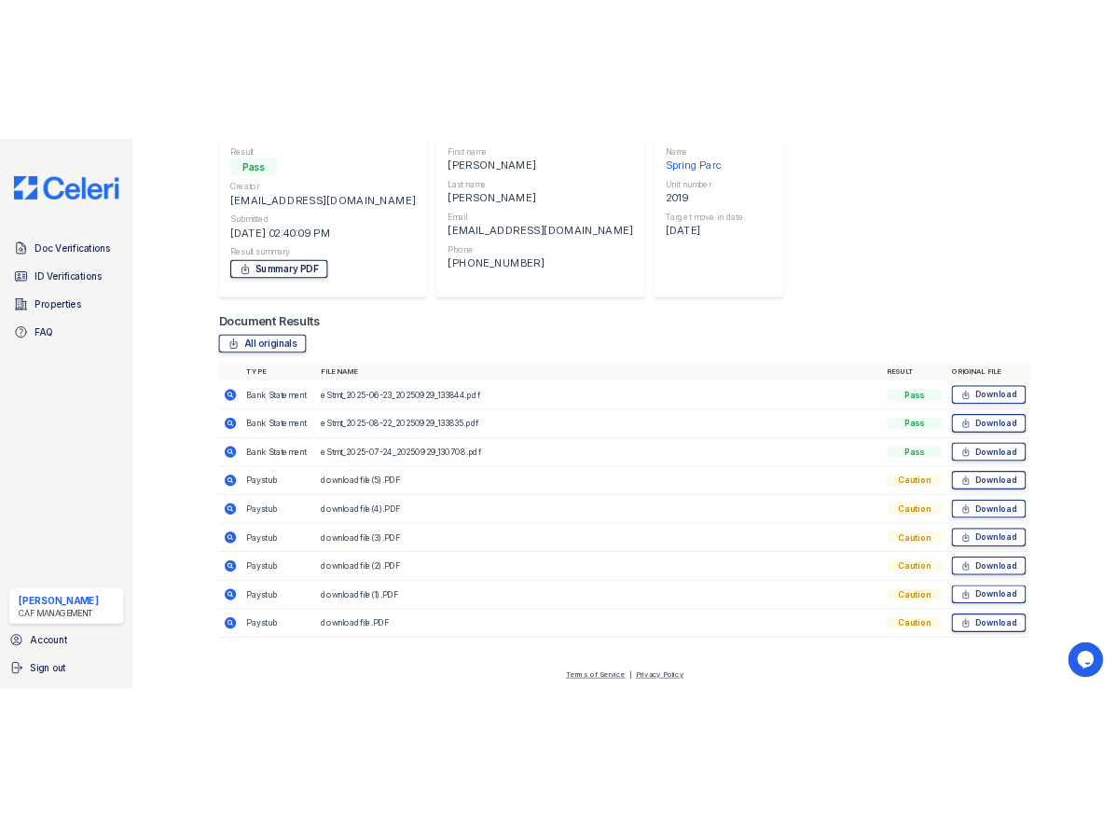
scroll to position [442, 0]
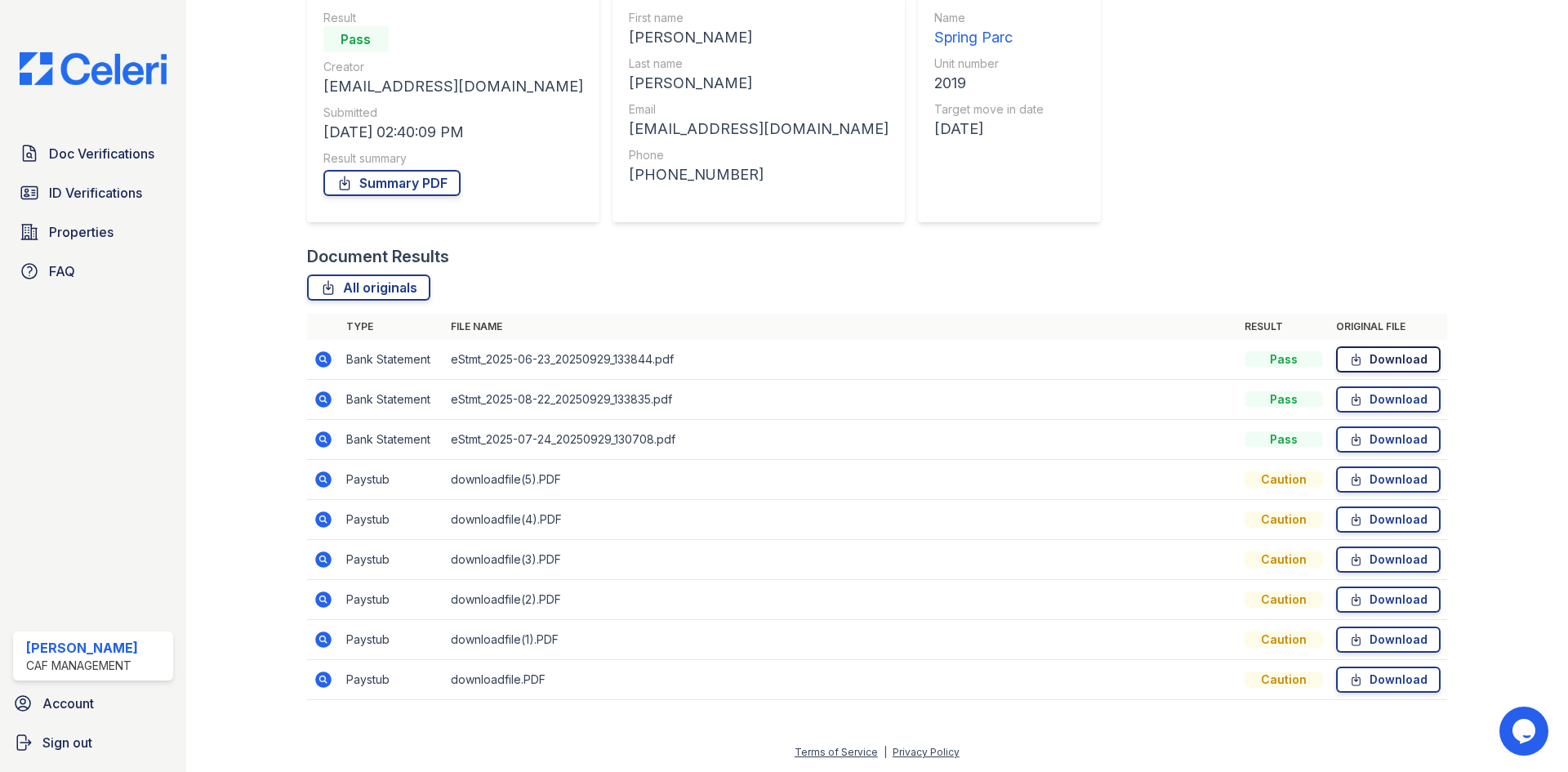
click at [1360, 346] on link "Download" at bounding box center [1388, 359] width 104 height 26
click at [1258, 67] on div "Document Verification 197871 All document verifications Verification Result Pas…" at bounding box center [878, 282] width 1141 height 867
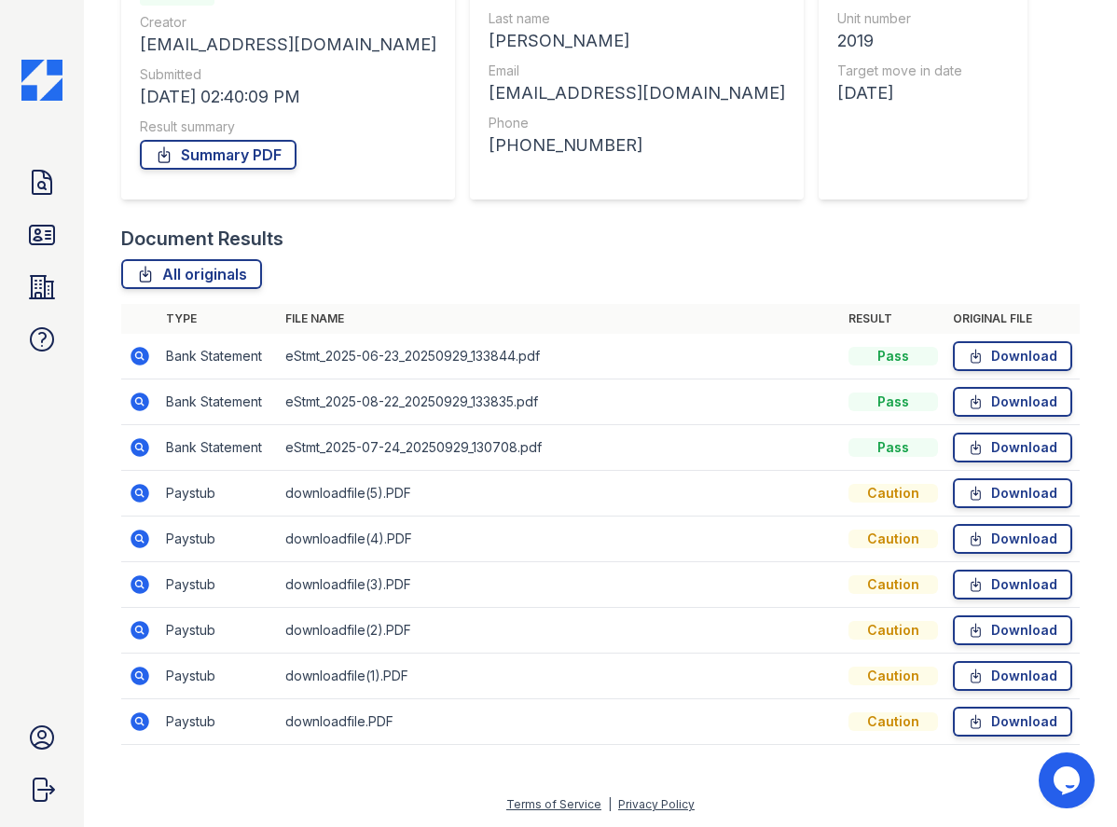
scroll to position [496, 0]
click at [46, 194] on icon at bounding box center [42, 182] width 19 height 23
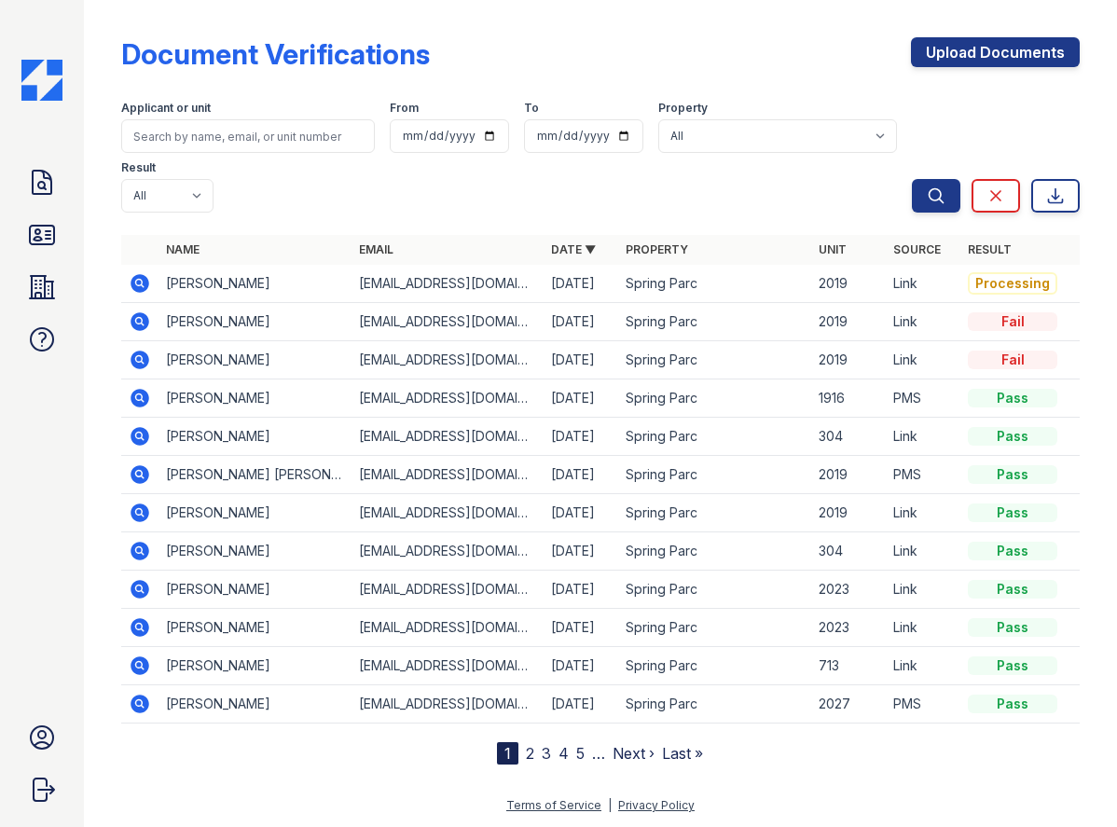
click at [141, 284] on icon at bounding box center [138, 282] width 5 height 5
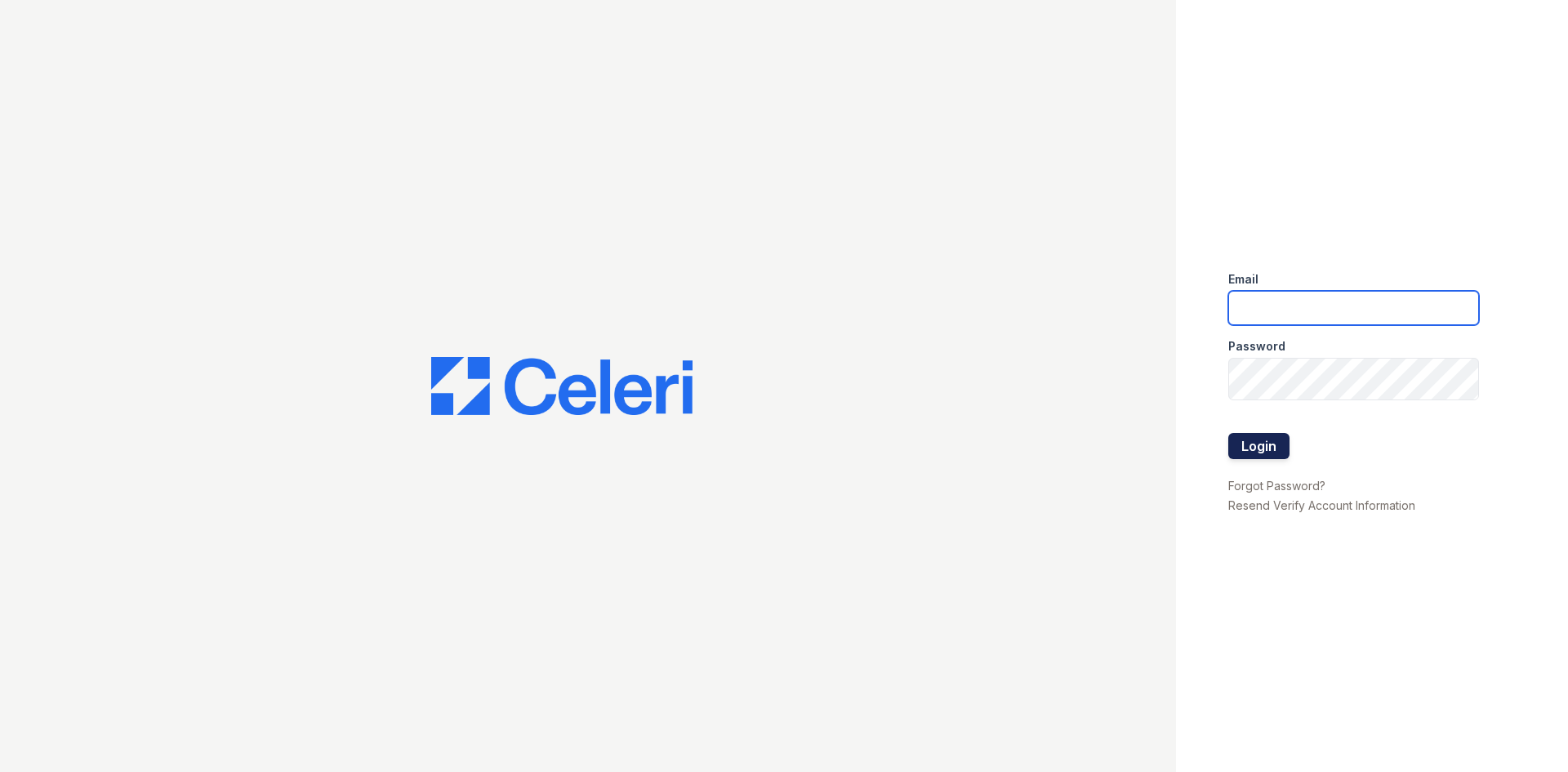
type input "[DOMAIN_NAME][EMAIL_ADDRESS][DOMAIN_NAME]"
click at [1284, 459] on button "Login" at bounding box center [1259, 446] width 61 height 26
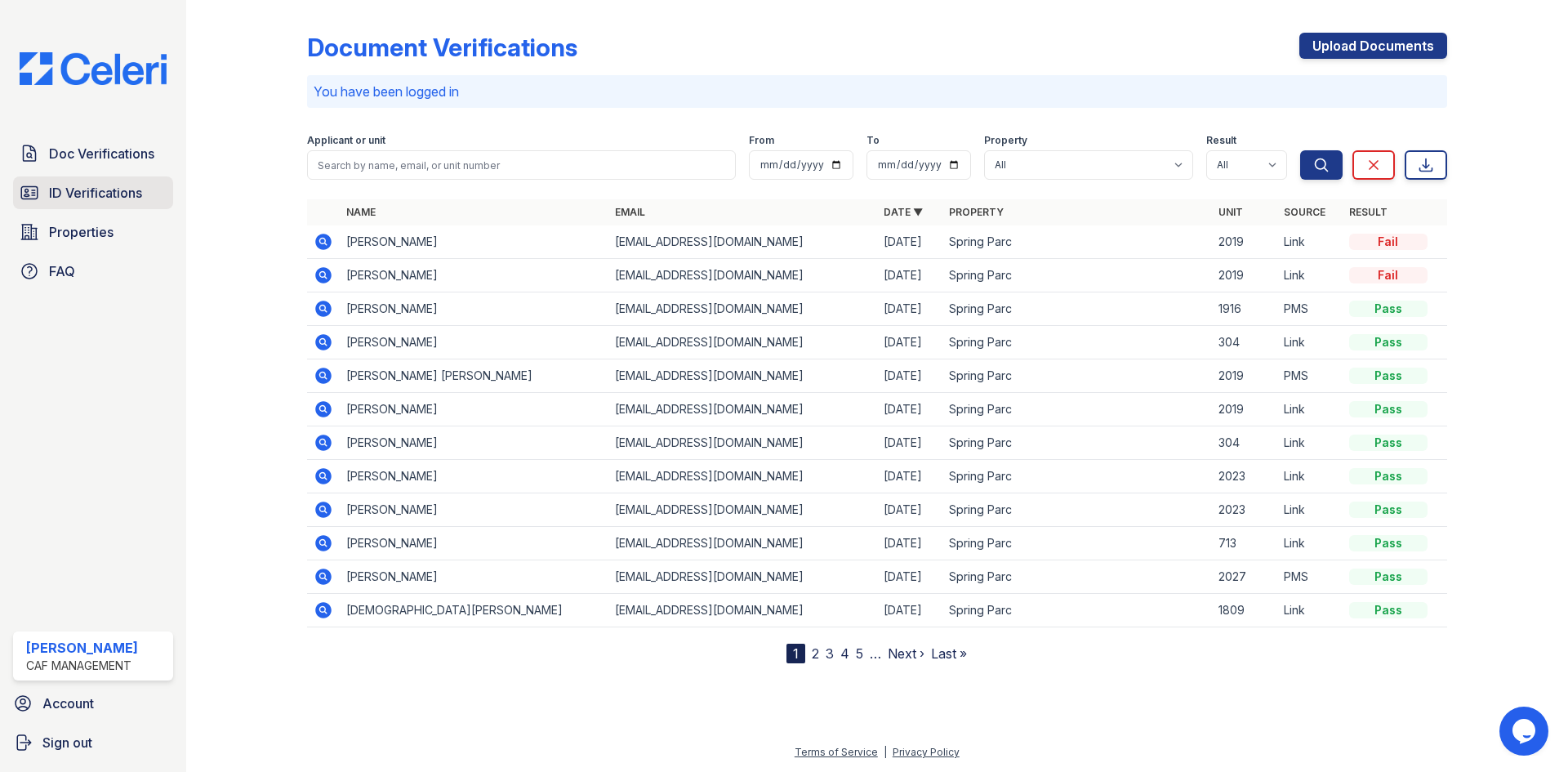
click at [101, 202] on span "ID Verifications" at bounding box center [95, 193] width 93 height 19
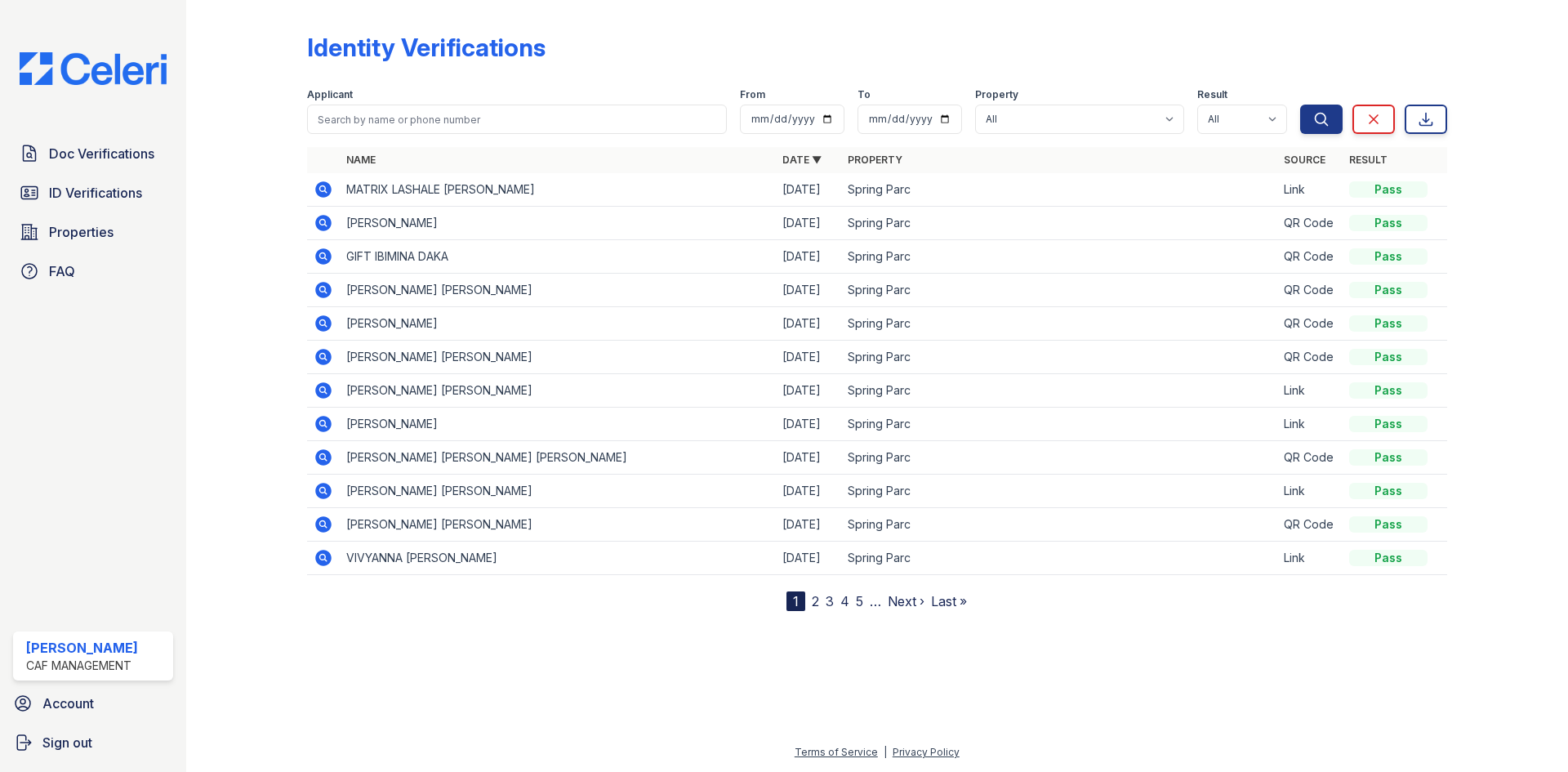
click at [101, 169] on div "Doc Verifications ID Verifications Properties FAQ Rachael Gortarez CAF Manageme…" at bounding box center [93, 386] width 187 height 772
click at [91, 242] on span "Properties" at bounding box center [81, 232] width 65 height 19
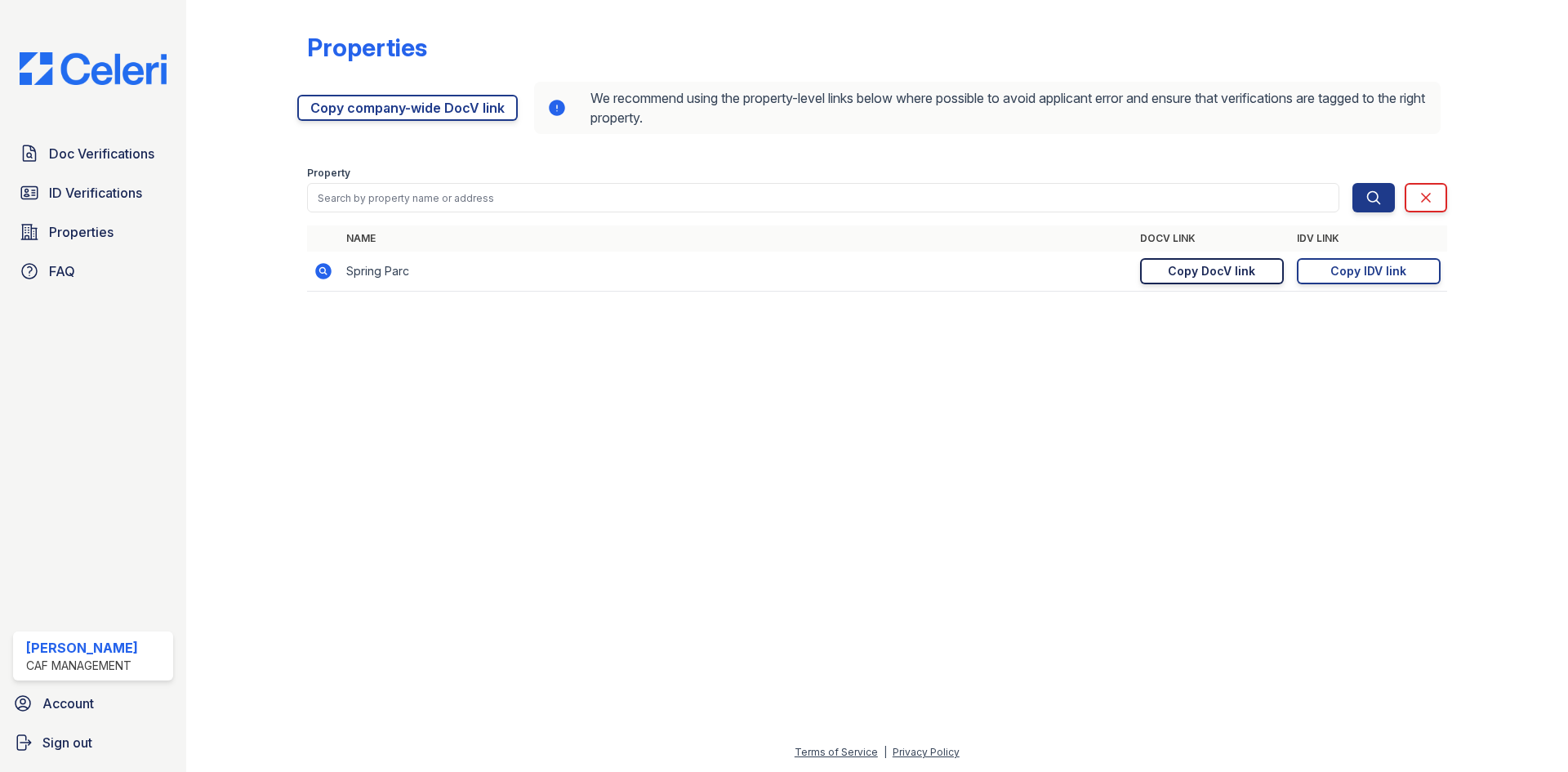
click at [1168, 280] on div "Copy DocV link" at bounding box center [1211, 271] width 88 height 17
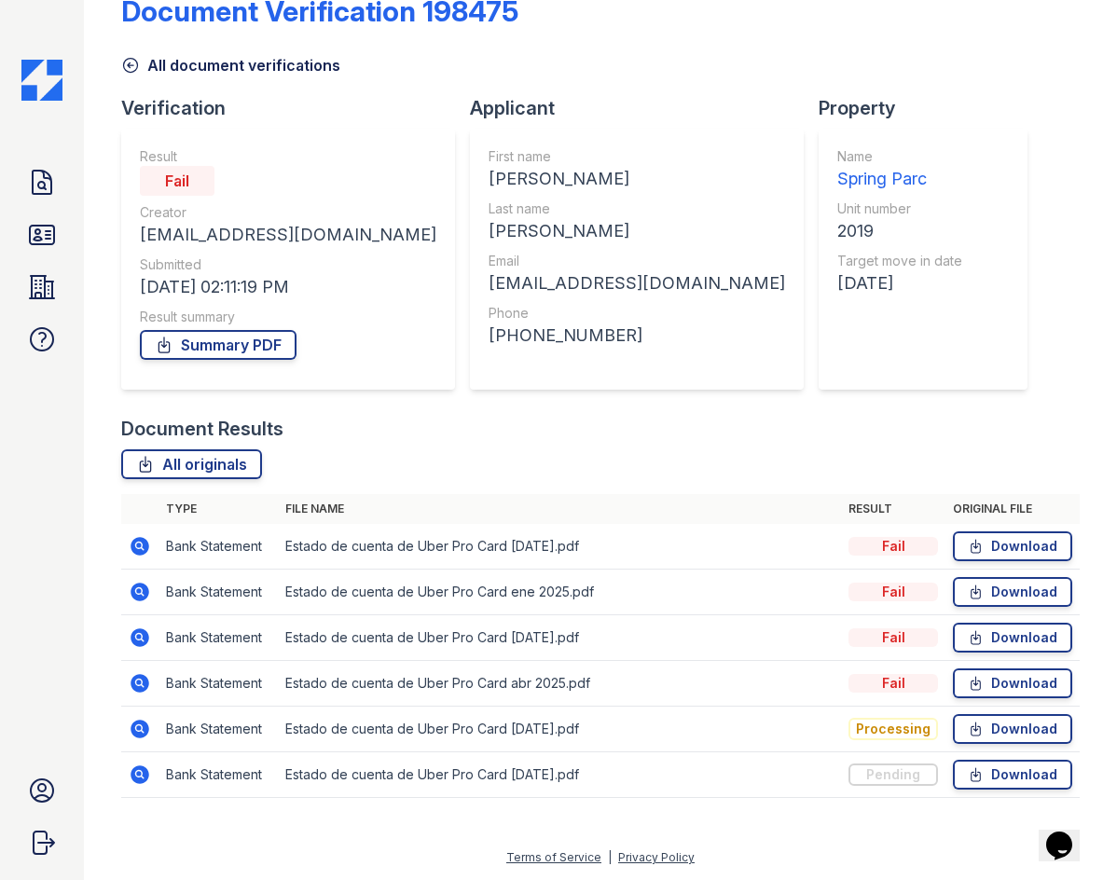
scroll to position [272, 0]
drag, startPoint x: 60, startPoint y: 290, endPoint x: 59, endPoint y: 270, distance: 19.6
click at [54, 244] on icon at bounding box center [42, 235] width 24 height 19
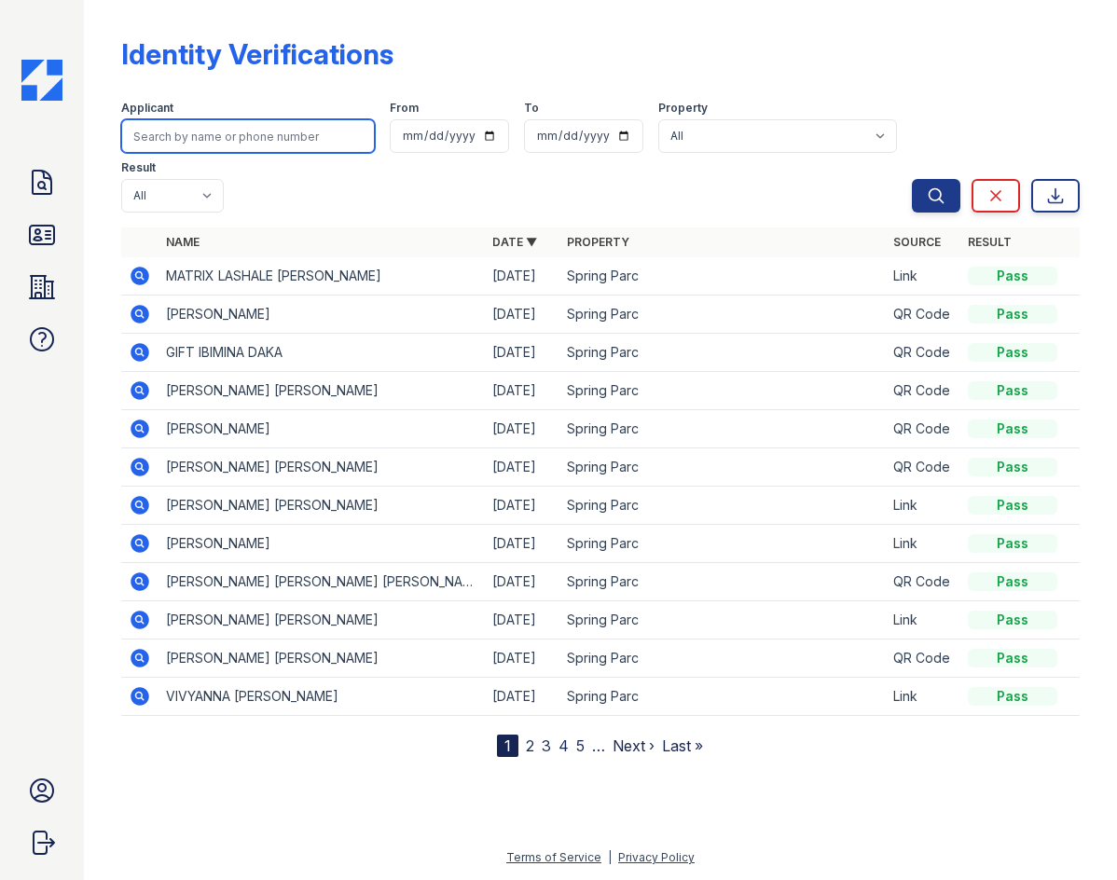
click at [362, 153] on input "search" at bounding box center [248, 136] width 254 height 34
type input "jaquez"
click at [912, 179] on button "Search" at bounding box center [936, 196] width 48 height 34
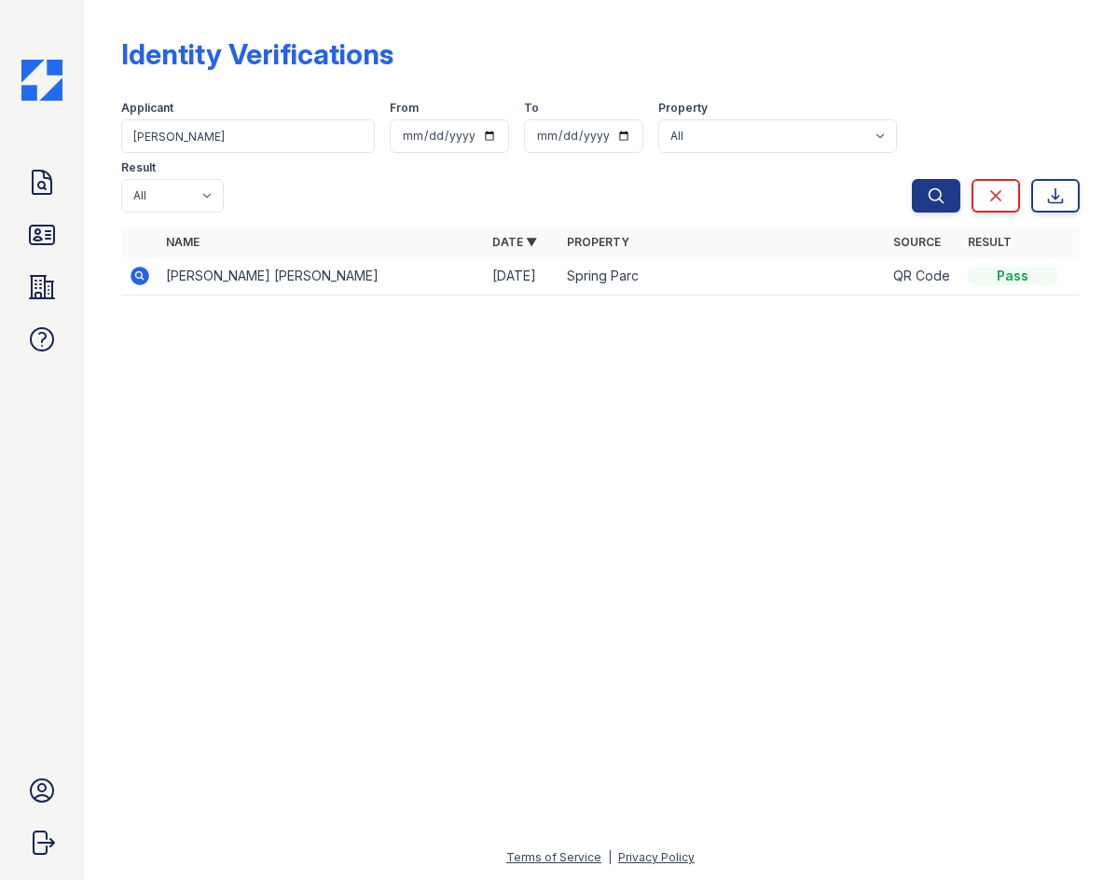
click at [149, 285] on icon at bounding box center [140, 276] width 19 height 19
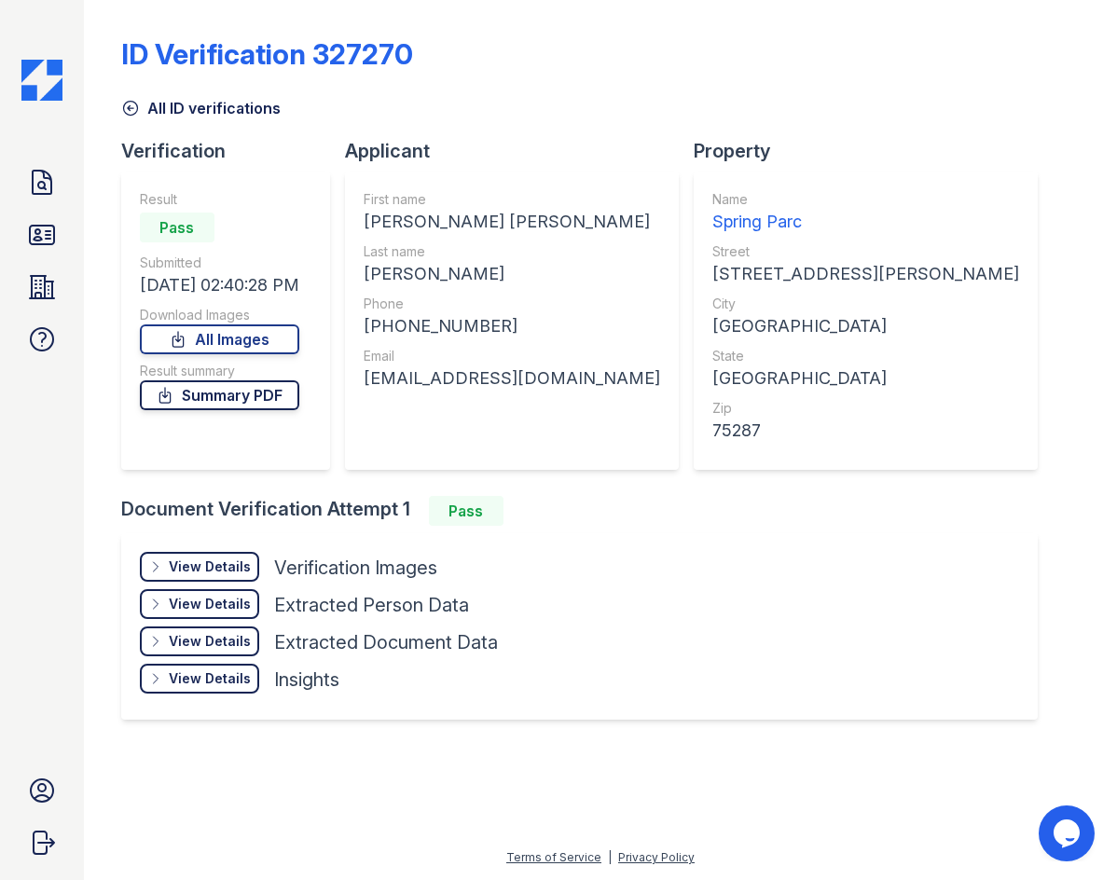
click at [299, 410] on link "Summary PDF" at bounding box center [219, 395] width 159 height 30
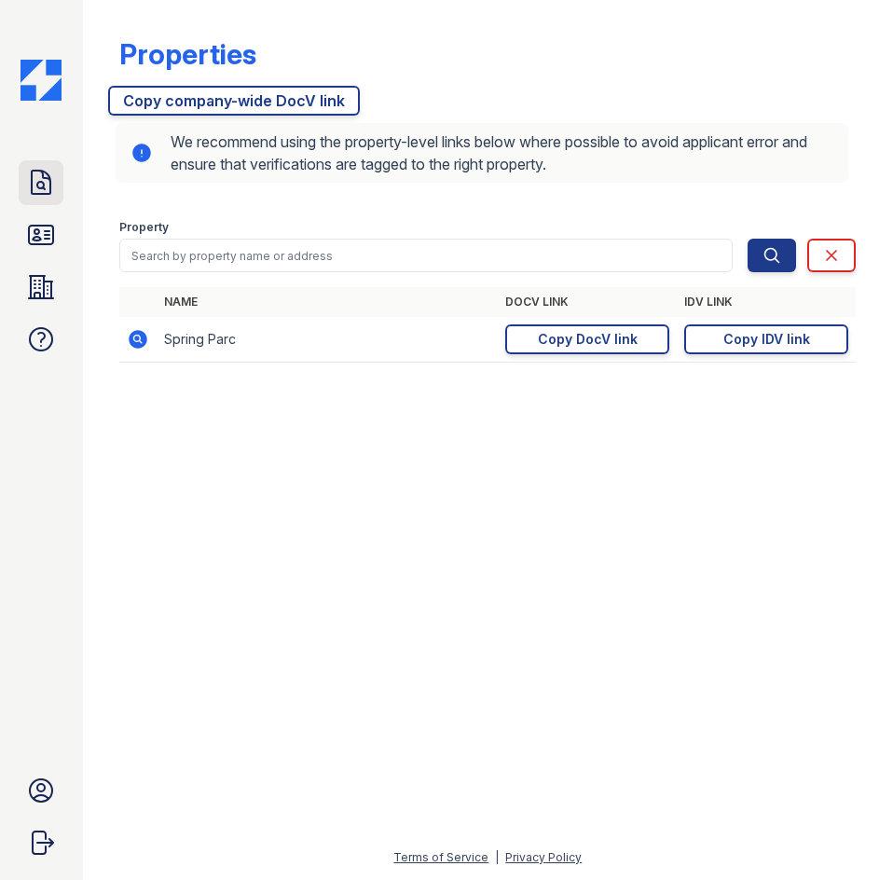
click at [41, 198] on icon at bounding box center [41, 183] width 30 height 30
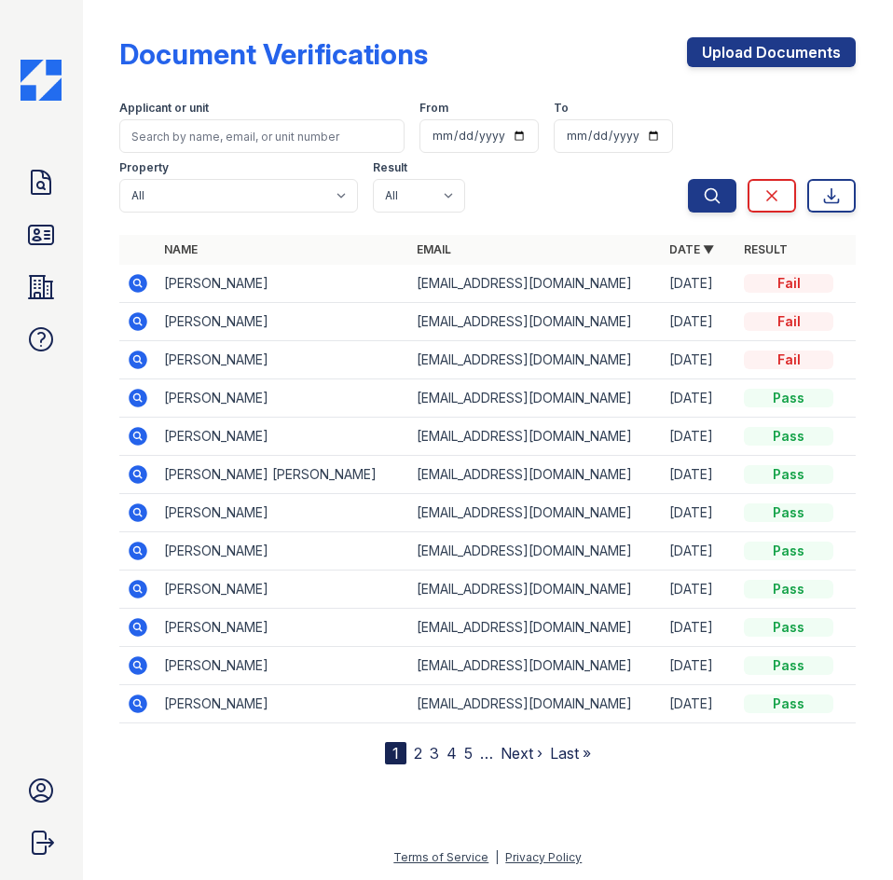
scroll to position [93, 0]
click at [140, 552] on icon at bounding box center [137, 549] width 5 height 5
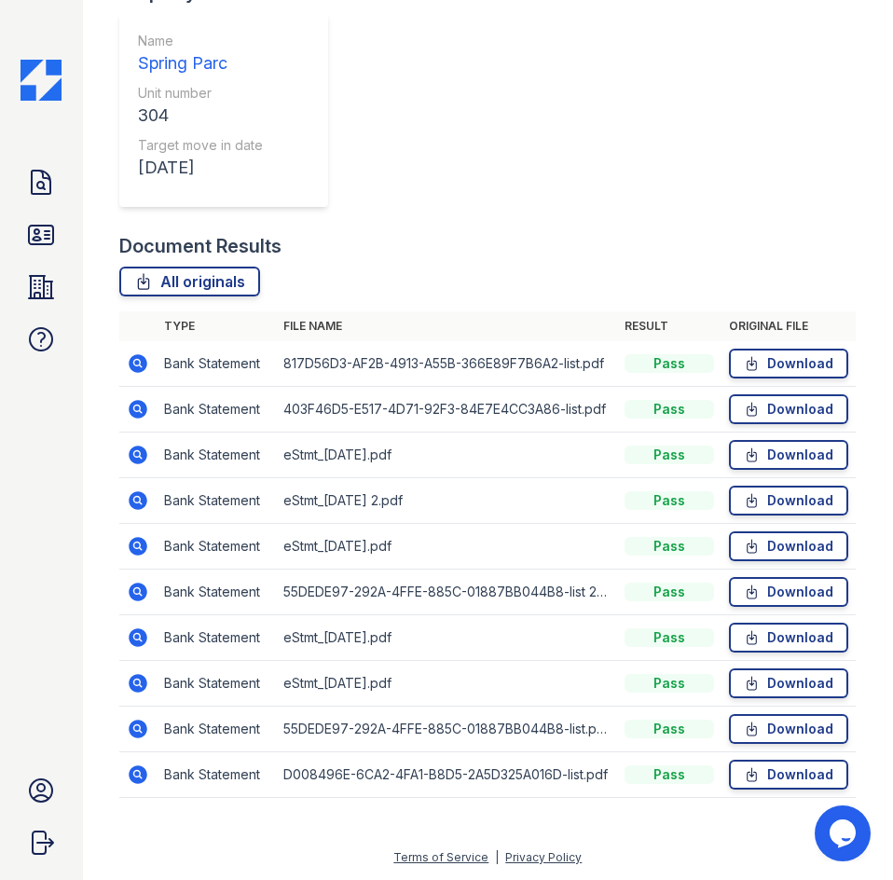
scroll to position [817, 0]
click at [744, 354] on icon at bounding box center [752, 363] width 16 height 19
click at [739, 349] on link "Download" at bounding box center [788, 364] width 119 height 30
click at [729, 394] on link "Download" at bounding box center [788, 409] width 119 height 30
click at [734, 577] on link "Download" at bounding box center [788, 592] width 119 height 30
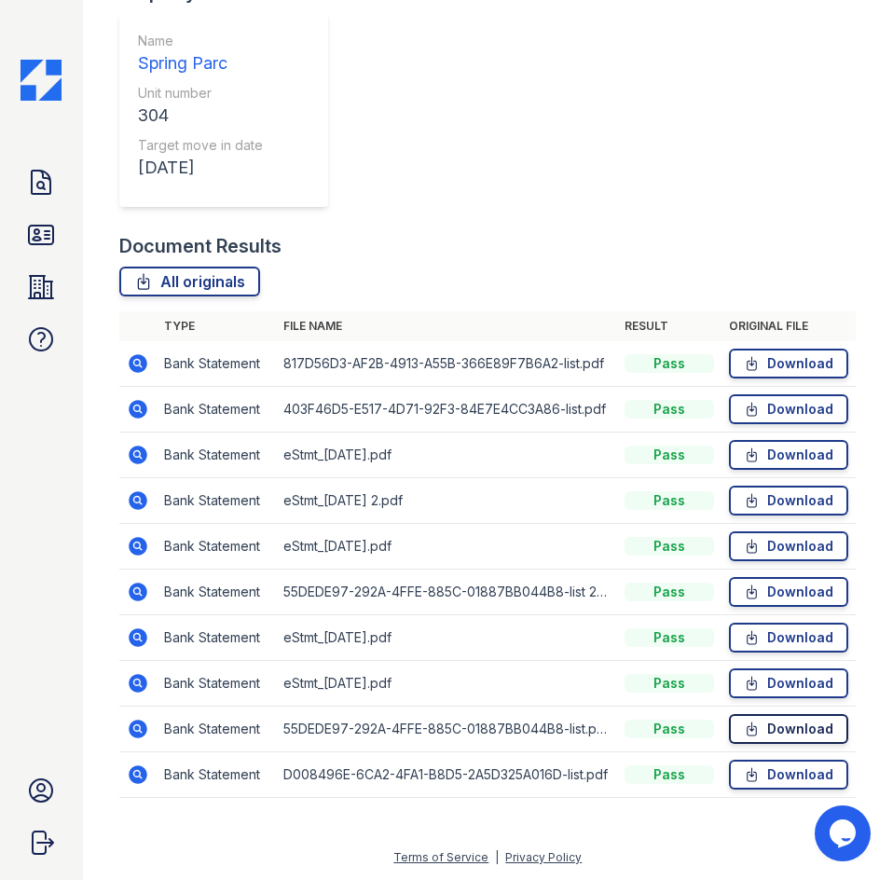
click at [735, 714] on link "Download" at bounding box center [788, 729] width 119 height 30
click at [731, 760] on link "Download" at bounding box center [788, 775] width 119 height 30
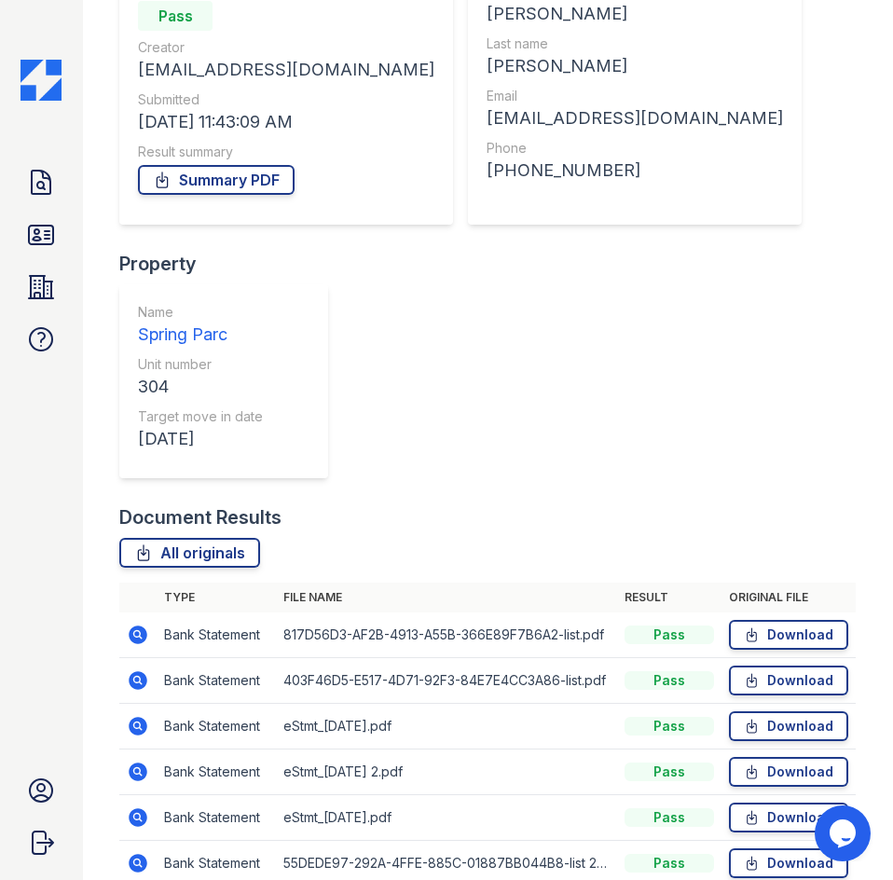
scroll to position [71, 0]
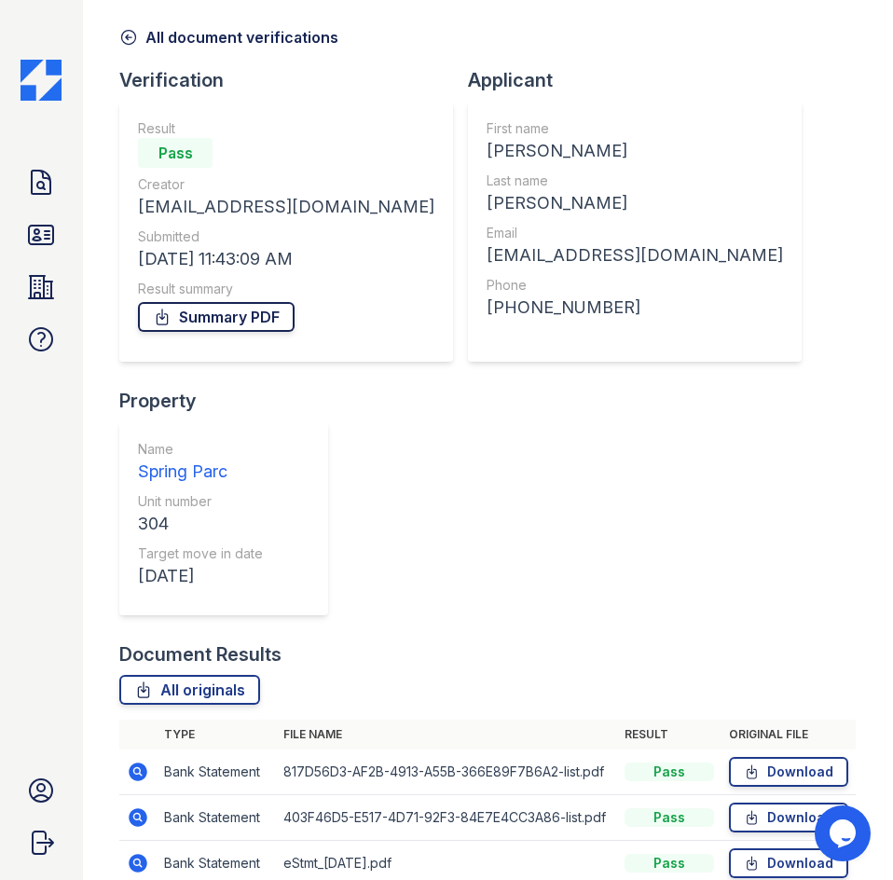
click at [261, 336] on div "Summary PDF" at bounding box center [286, 316] width 297 height 37
click at [257, 332] on link "Summary PDF" at bounding box center [216, 317] width 157 height 30
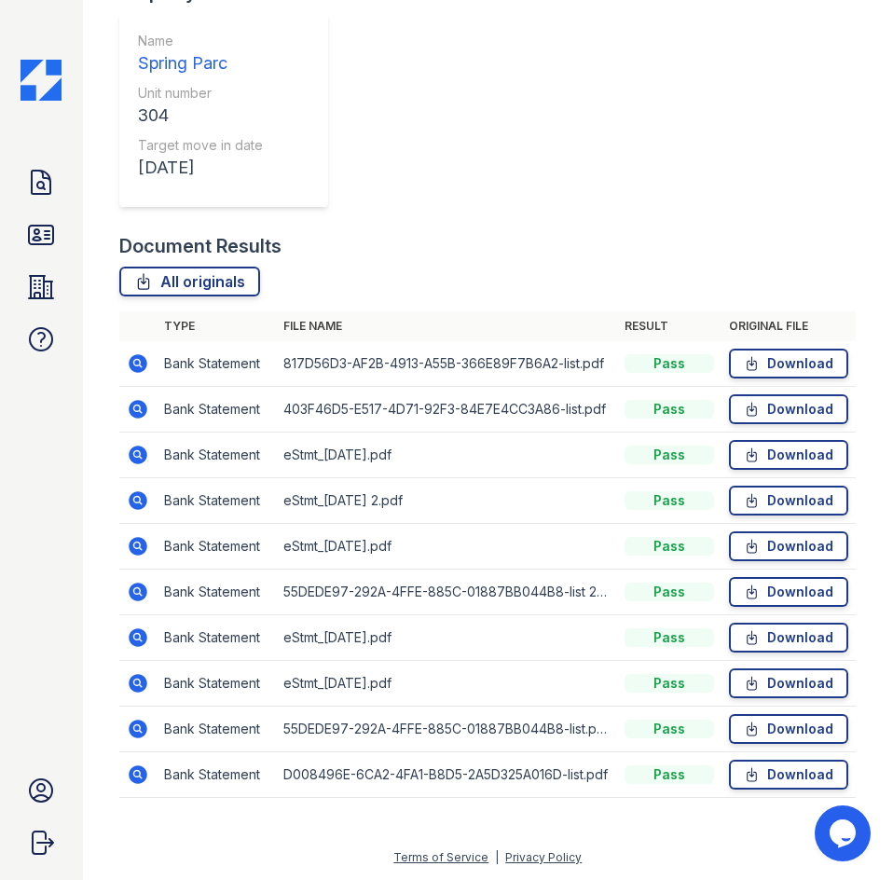
scroll to position [817, 0]
click at [749, 440] on link "Download" at bounding box center [788, 455] width 119 height 30
click at [623, 267] on div "All originals" at bounding box center [487, 282] width 737 height 30
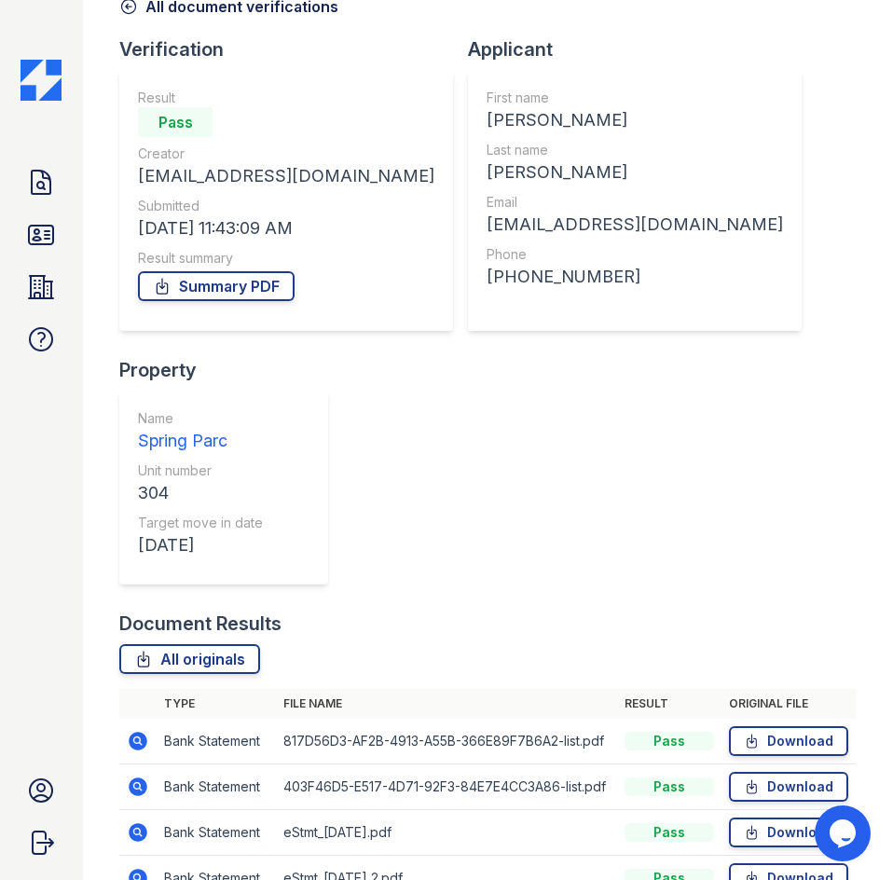
scroll to position [93, 0]
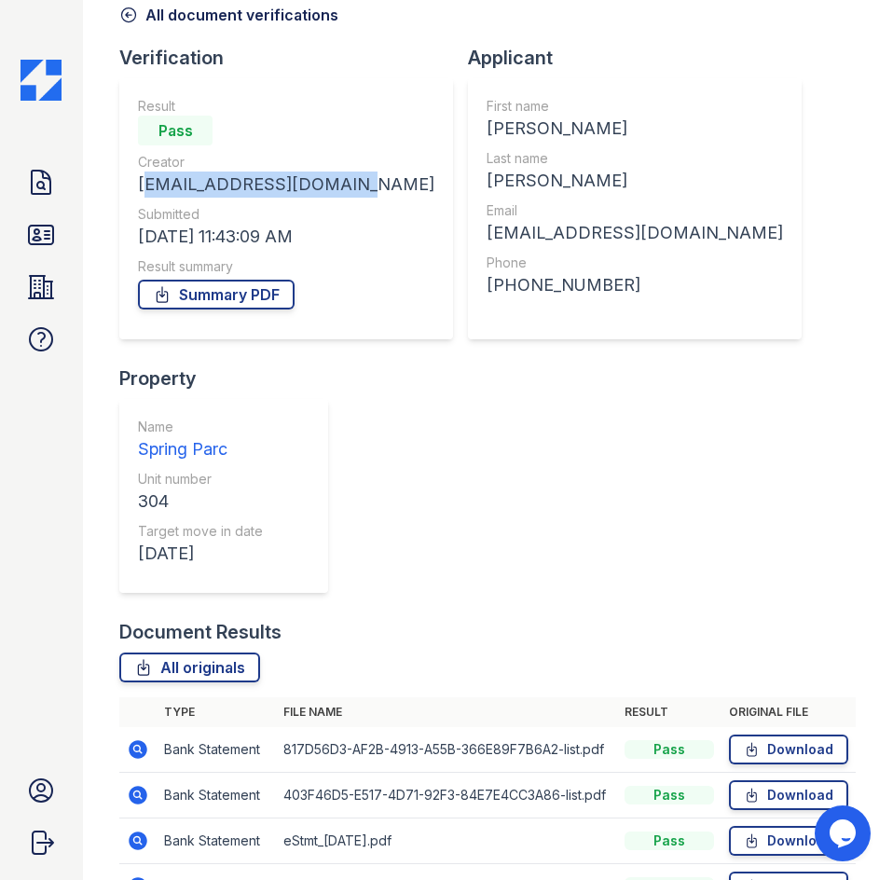
drag, startPoint x: 402, startPoint y: 259, endPoint x: 163, endPoint y: 269, distance: 238.9
click at [163, 269] on div "Result Pass Creator [EMAIL_ADDRESS][DOMAIN_NAME] Submitted [DATE] 11:43:09 AM R…" at bounding box center [286, 208] width 334 height 261
copy div "[EMAIL_ADDRESS][DOMAIN_NAME]"
click at [609, 498] on div "Verification Result Pass Creator [EMAIL_ADDRESS][DOMAIN_NAME] Submitted [DATE] …" at bounding box center [487, 332] width 737 height 574
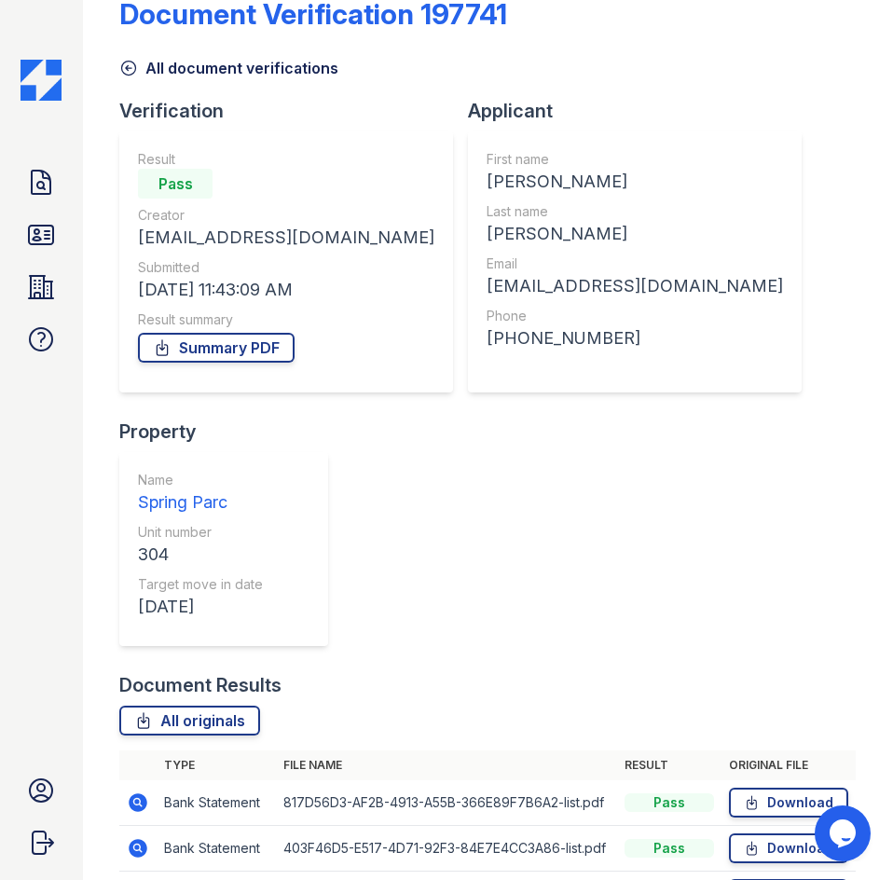
scroll to position [0, 0]
